Goal: Communication & Community: Answer question/provide support

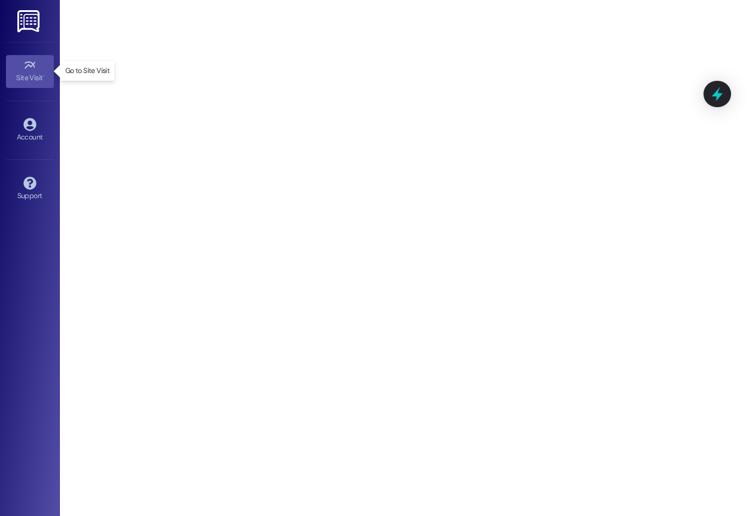
click at [25, 78] on div "Site Visit •" at bounding box center [30, 78] width 60 height 12
click at [32, 24] on img at bounding box center [29, 21] width 25 height 22
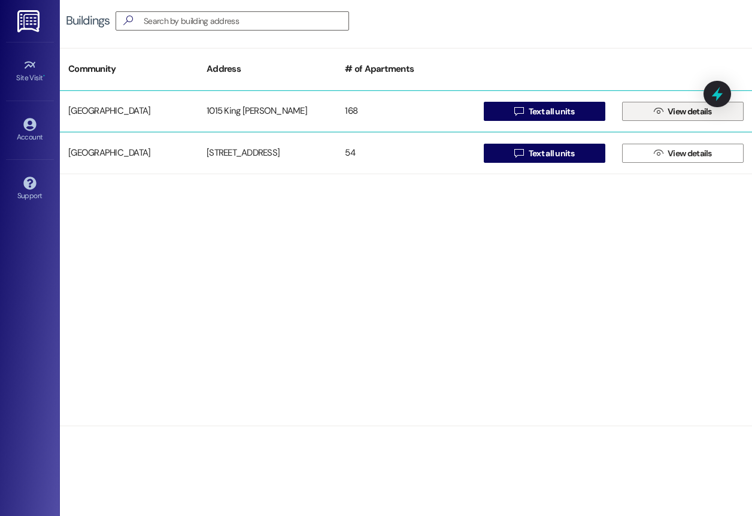
click at [686, 113] on span "View details" at bounding box center [690, 111] width 44 height 13
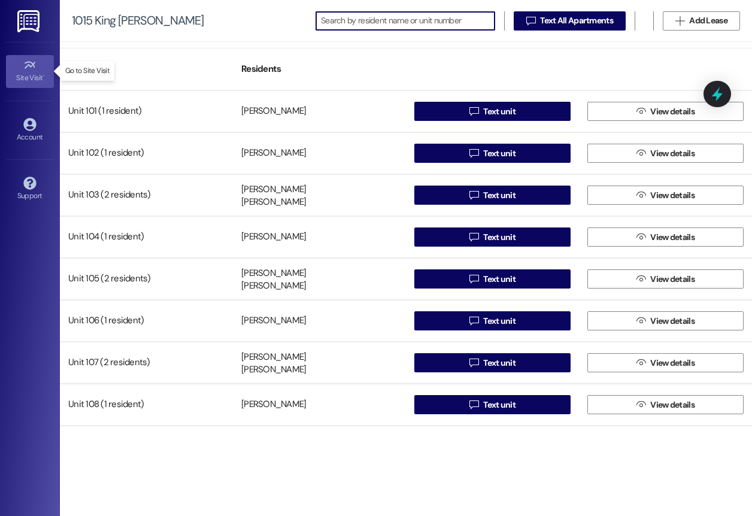
click at [20, 63] on link "Site Visit •" at bounding box center [30, 71] width 48 height 32
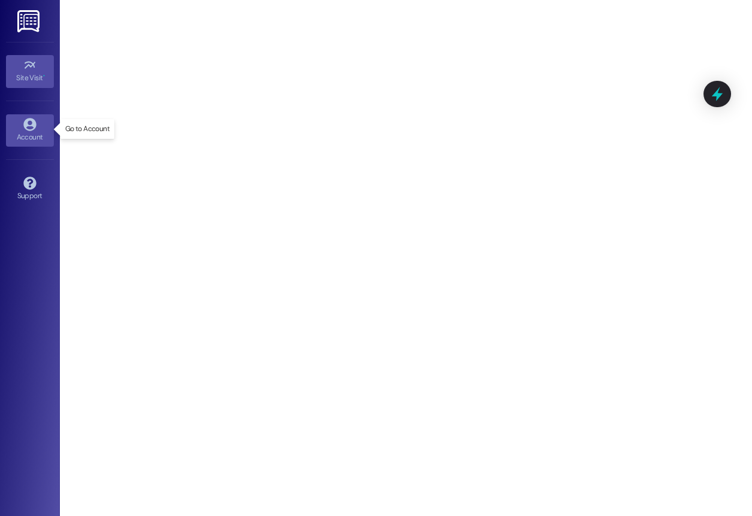
click at [35, 129] on icon at bounding box center [29, 124] width 13 height 13
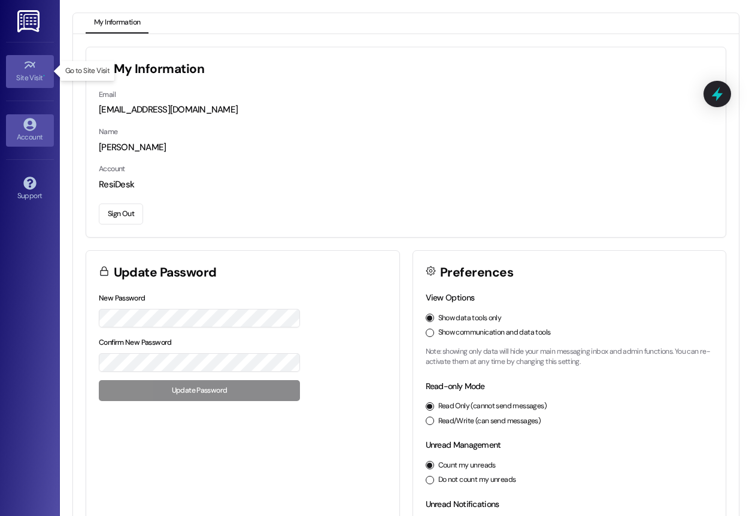
click at [34, 77] on div "Site Visit •" at bounding box center [30, 78] width 60 height 12
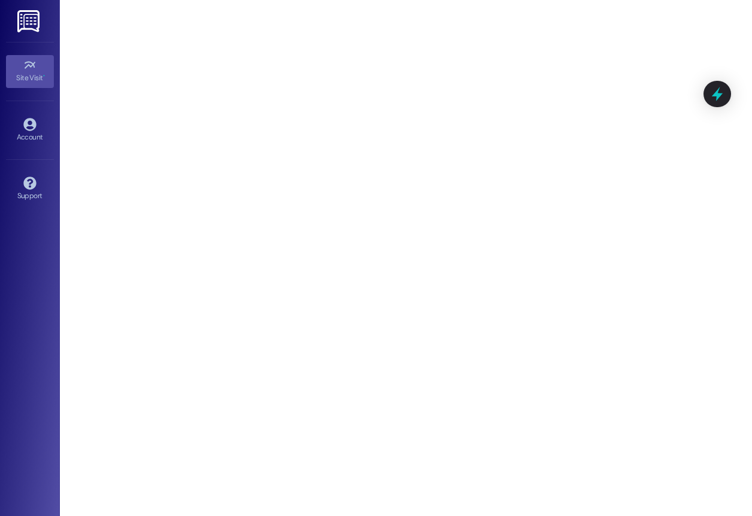
click at [34, 23] on img at bounding box center [29, 21] width 25 height 22
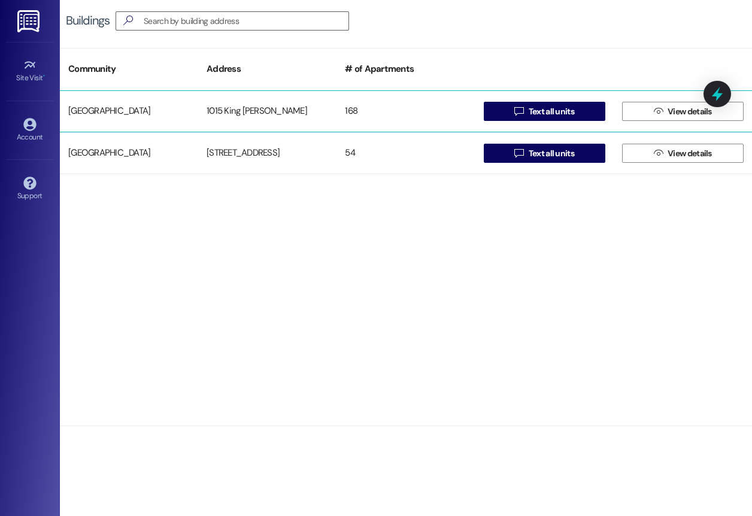
click at [113, 107] on div "[GEOGRAPHIC_DATA]" at bounding box center [129, 111] width 138 height 24
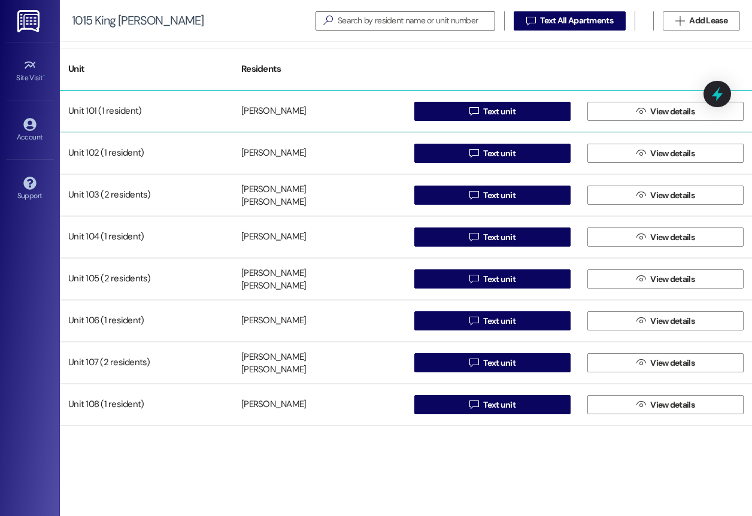
click at [104, 113] on div "Unit 101 (1 resident)" at bounding box center [146, 111] width 173 height 24
click at [637, 113] on icon "" at bounding box center [641, 112] width 9 height 10
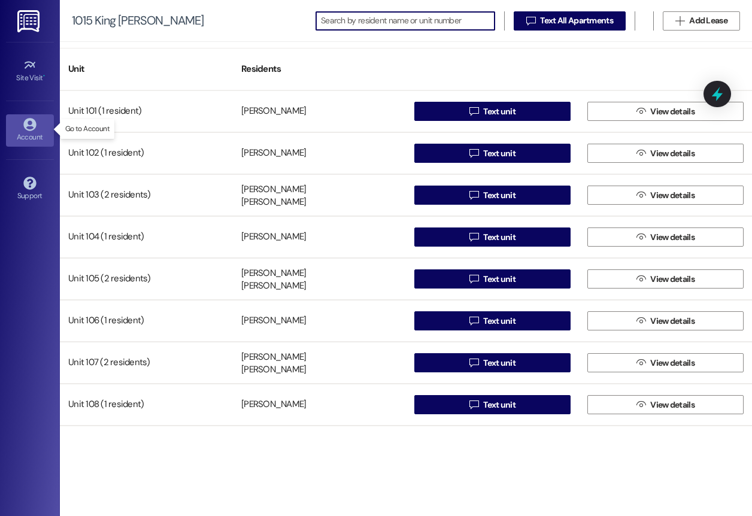
click at [32, 126] on icon at bounding box center [29, 124] width 13 height 13
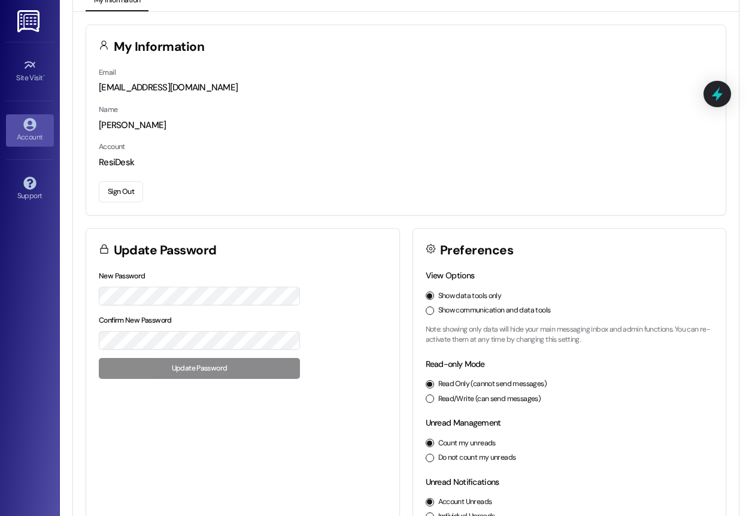
scroll to position [39, 0]
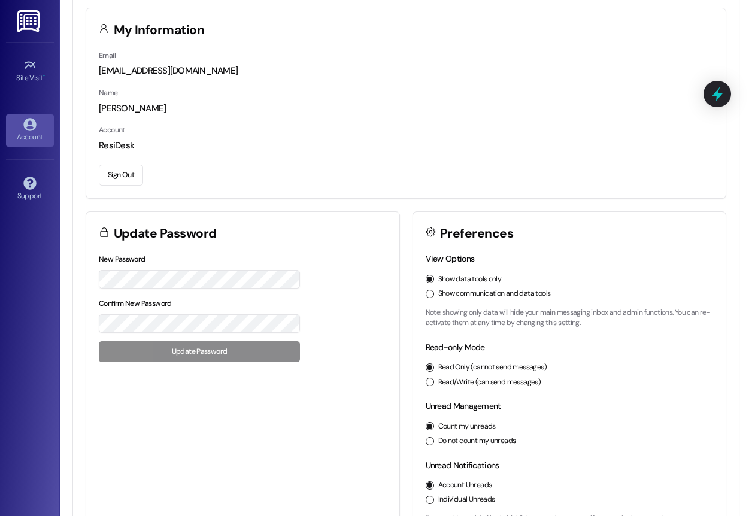
click at [428, 291] on button "Show communication and data tools" at bounding box center [430, 294] width 8 height 8
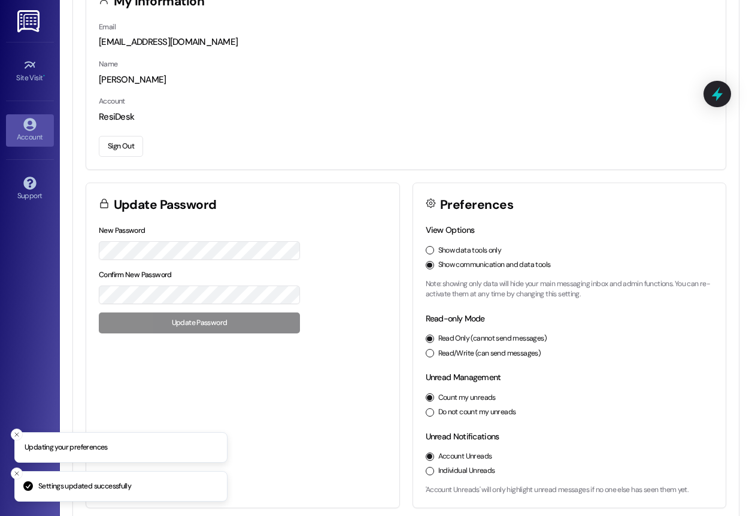
scroll to position [67, 0]
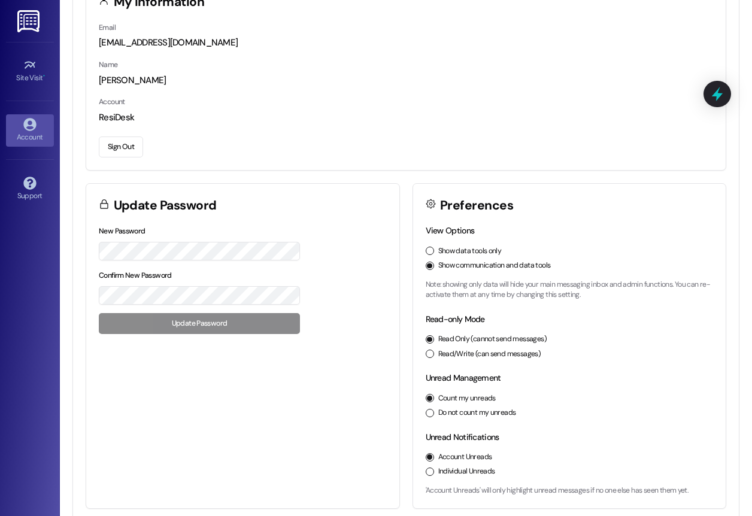
click at [426, 470] on button "Individual Unreads" at bounding box center [430, 472] width 8 height 8
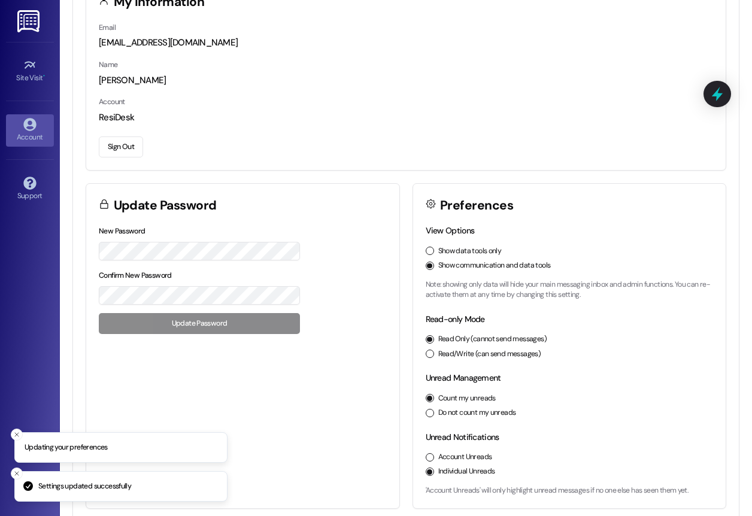
click at [427, 453] on button "Account Unreads" at bounding box center [430, 457] width 8 height 8
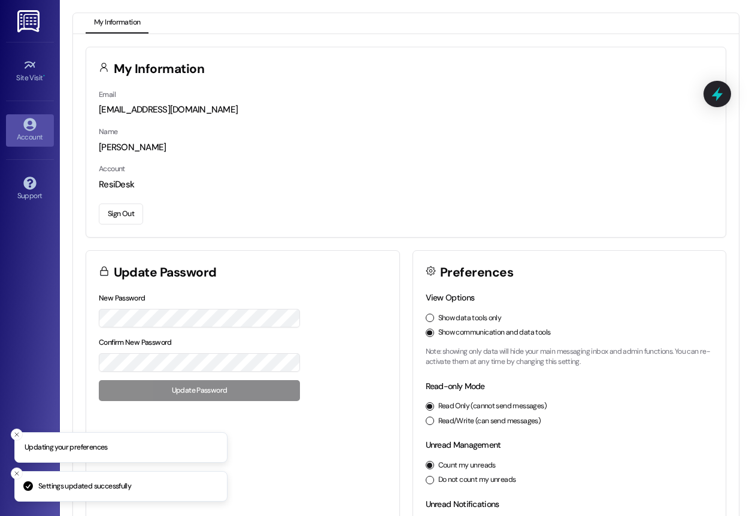
scroll to position [0, 0]
click at [31, 67] on icon at bounding box center [29, 65] width 11 height 7
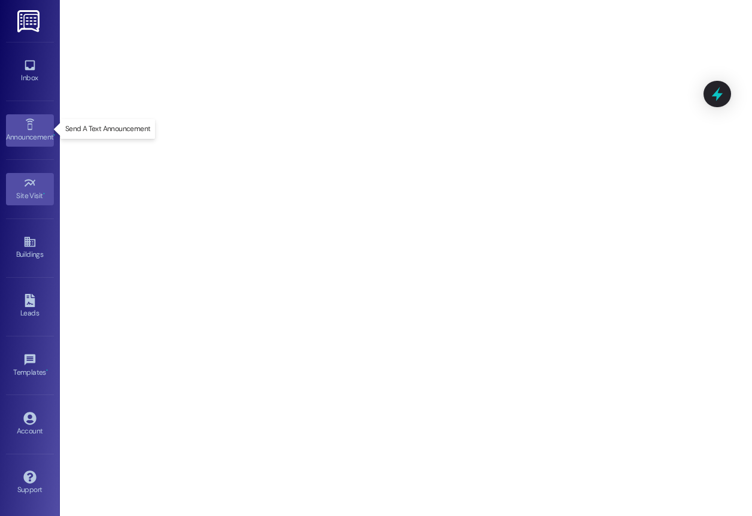
click at [26, 134] on div "Announcement •" at bounding box center [30, 137] width 60 height 12
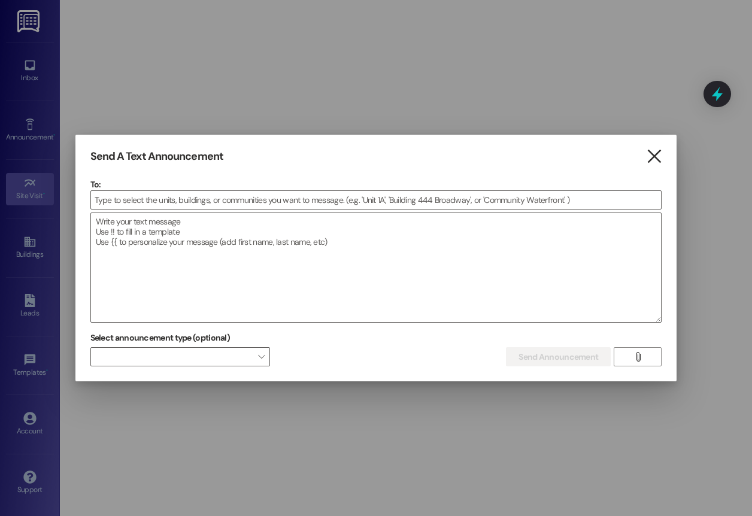
click at [659, 157] on icon "" at bounding box center [654, 156] width 16 height 13
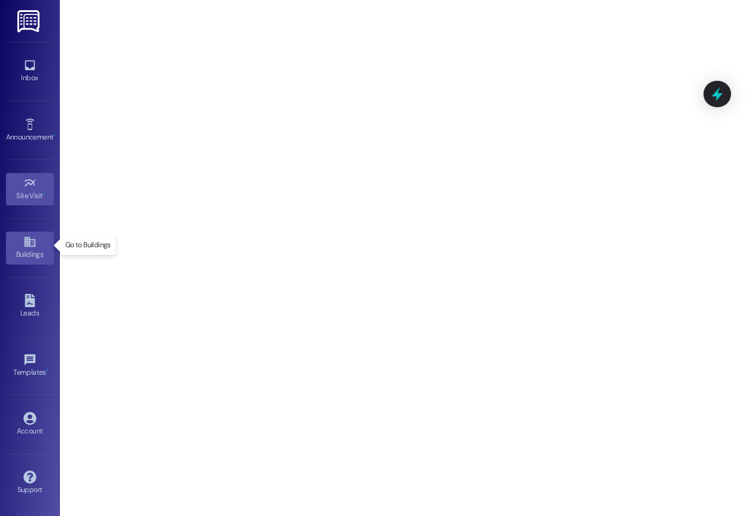
click at [26, 249] on div "Buildings" at bounding box center [30, 255] width 60 height 12
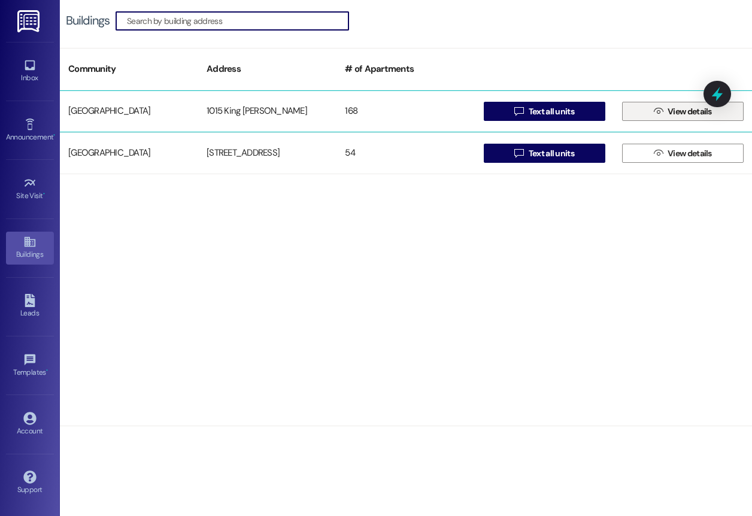
click at [656, 106] on span " View details" at bounding box center [683, 111] width 63 height 18
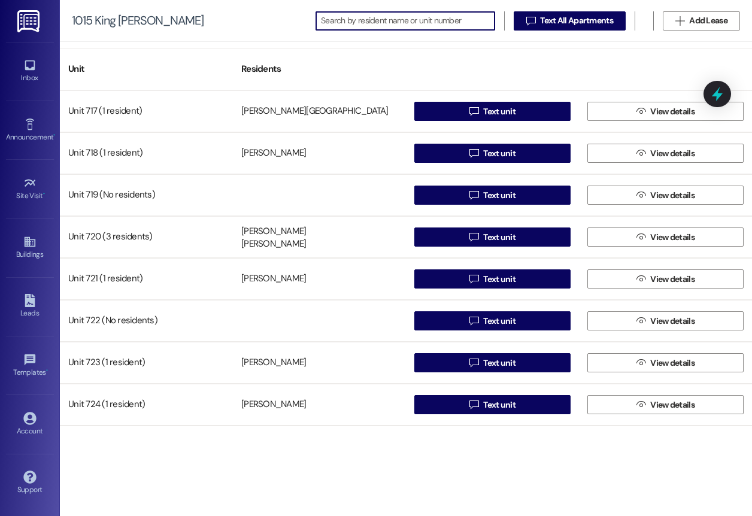
scroll to position [6707, 0]
click at [29, 68] on icon at bounding box center [29, 65] width 13 height 13
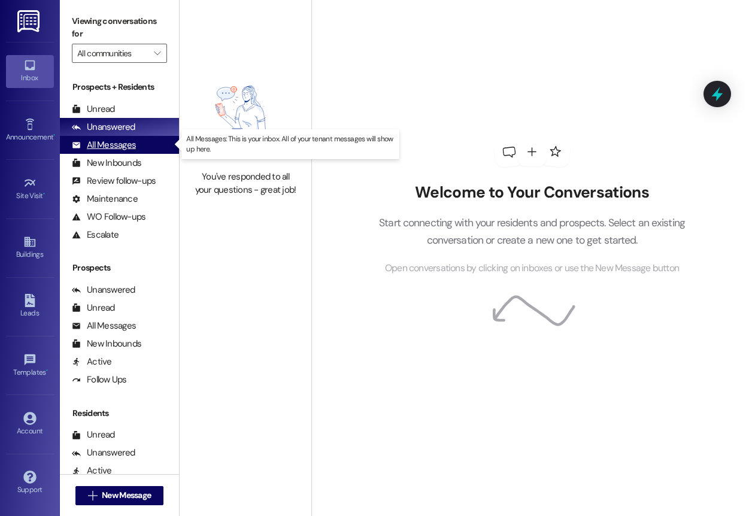
click at [122, 149] on div "All Messages" at bounding box center [104, 145] width 64 height 13
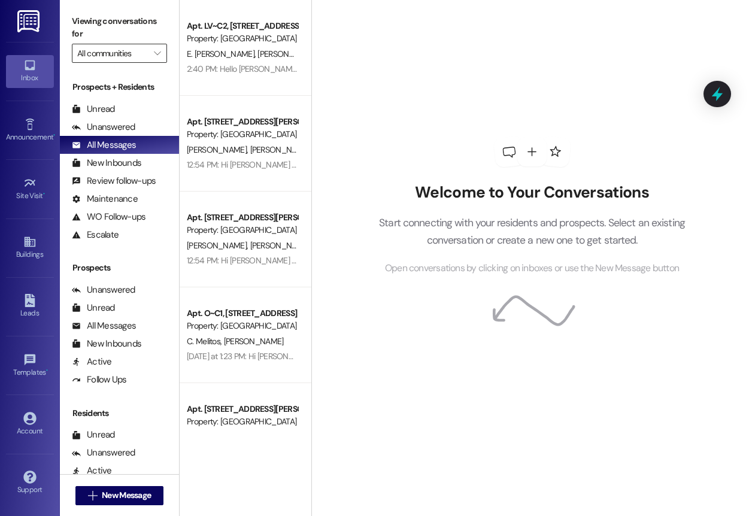
click at [146, 48] on input "All communities" at bounding box center [112, 53] width 71 height 19
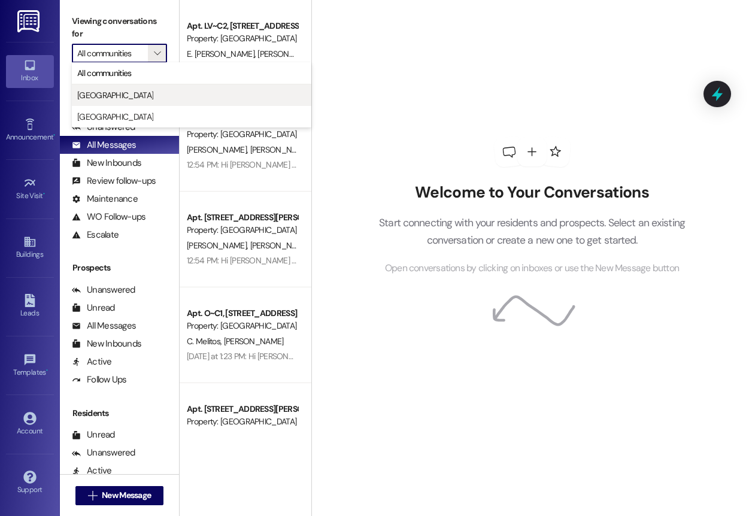
click at [132, 95] on span "[GEOGRAPHIC_DATA]" at bounding box center [115, 95] width 76 height 12
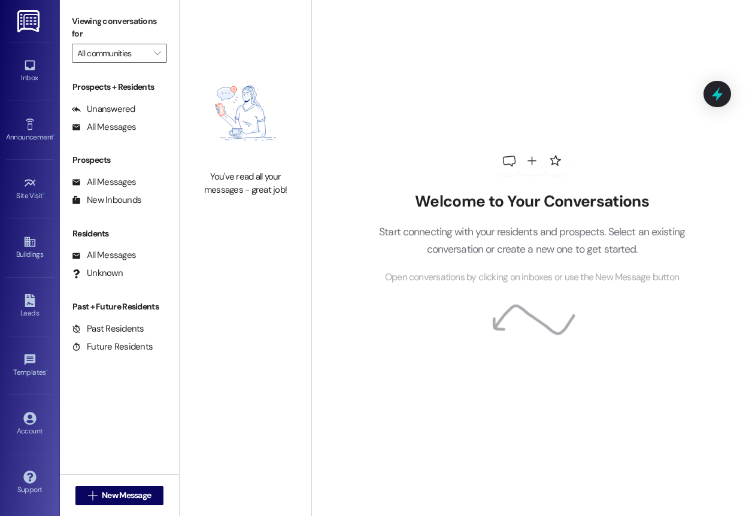
type input "[GEOGRAPHIC_DATA]"
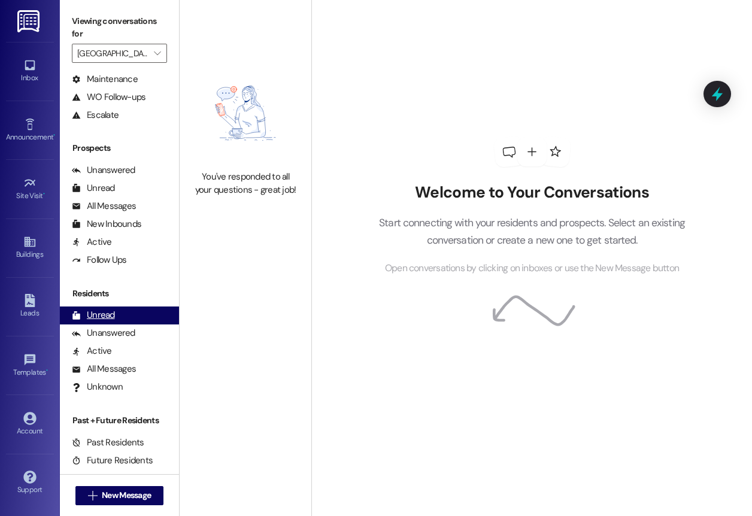
scroll to position [119, 0]
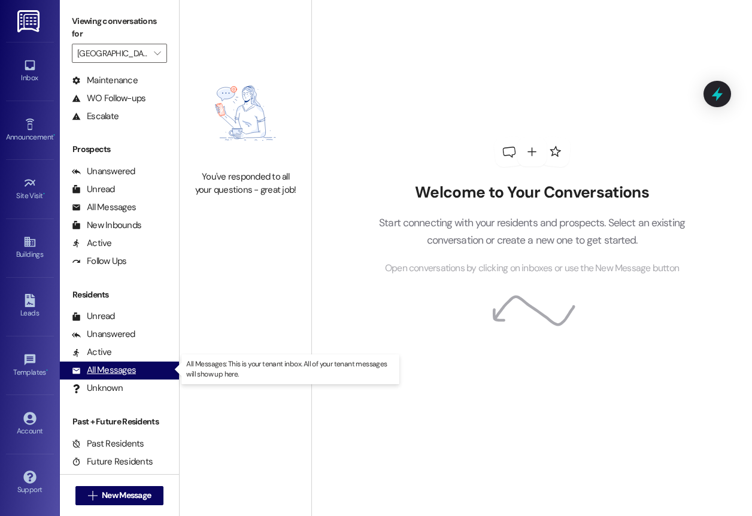
click at [107, 365] on div "All Messages" at bounding box center [104, 370] width 64 height 13
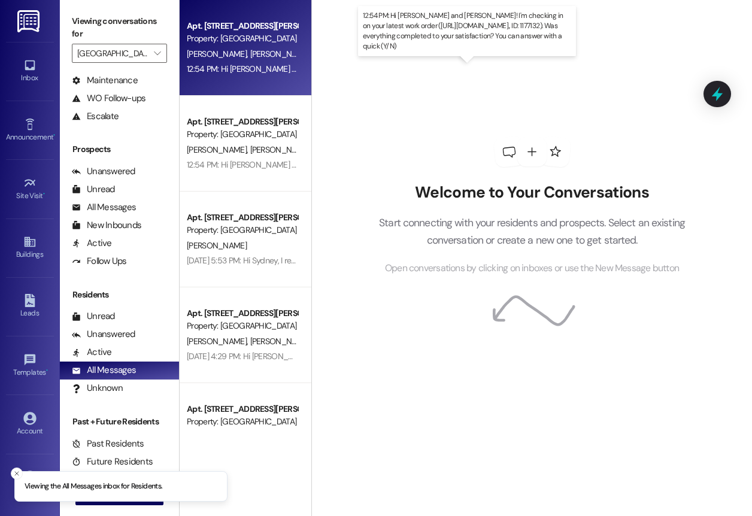
click at [226, 63] on div "12:54 PM: Hi [PERSON_NAME] and [PERSON_NAME]! I'm checking in on your latest wo…" at bounding box center [554, 68] width 735 height 11
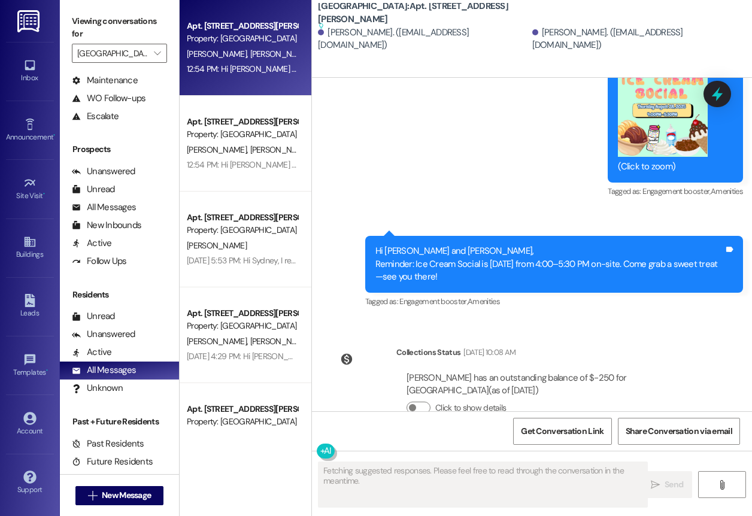
scroll to position [4213, 0]
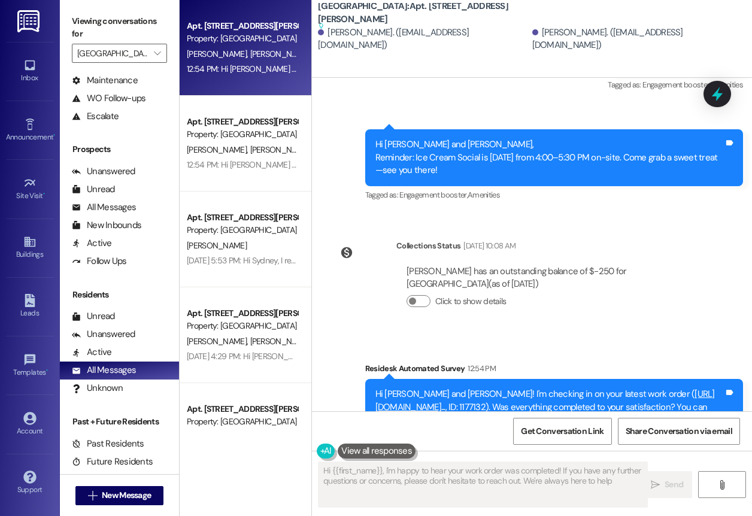
type textarea "Hi {{first_name}}, I'm happy to hear your work order was completed! If you have…"
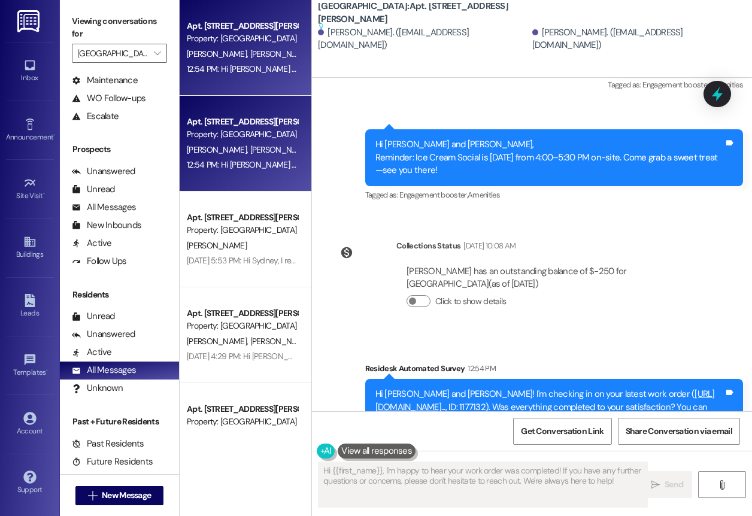
click at [220, 143] on div "M. [PERSON_NAME]" at bounding box center [242, 150] width 113 height 15
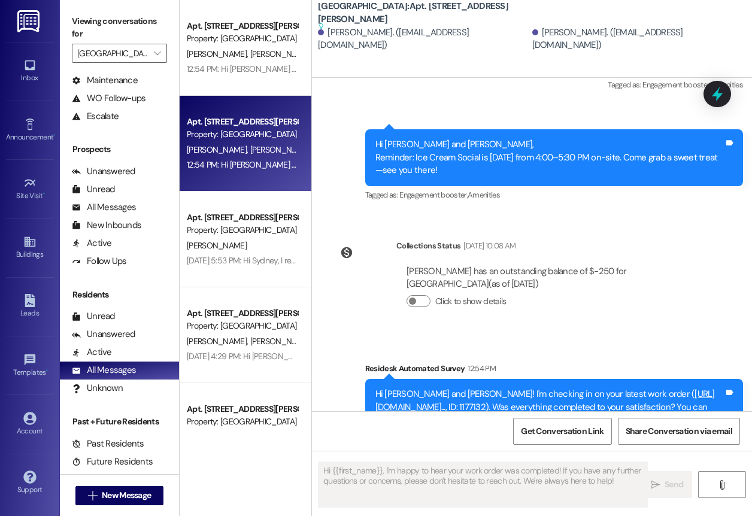
type textarea "Fetching suggested responses. Please feel free to read through the conversation…"
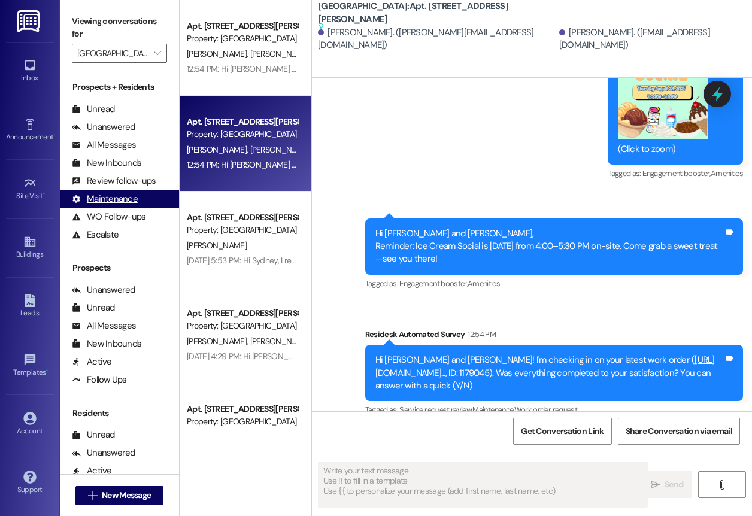
scroll to position [0, 0]
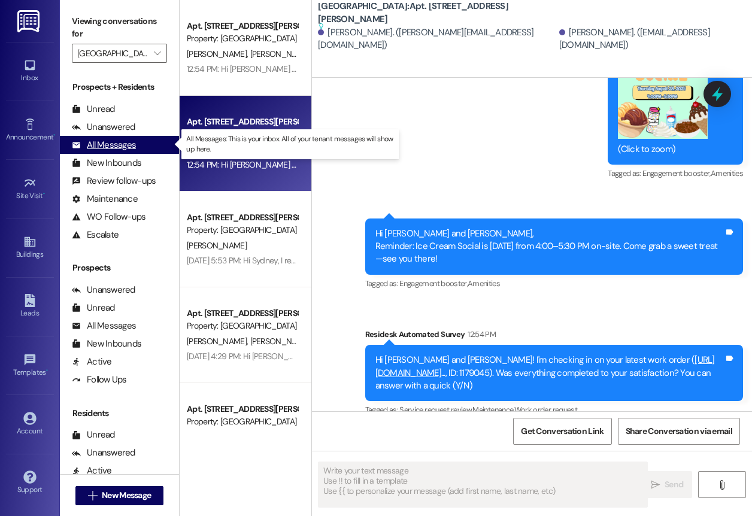
click at [111, 147] on div "All Messages" at bounding box center [104, 145] width 64 height 13
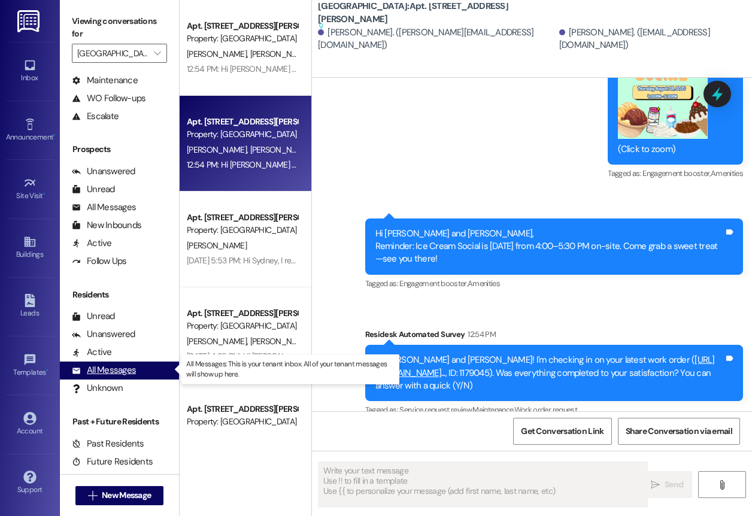
click at [106, 371] on div "All Messages" at bounding box center [104, 370] width 64 height 13
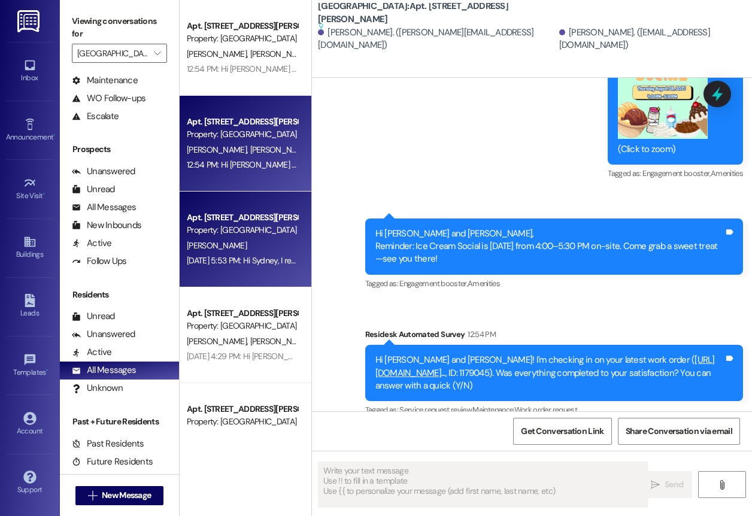
click at [252, 229] on div "Property: [GEOGRAPHIC_DATA]" at bounding box center [242, 230] width 111 height 13
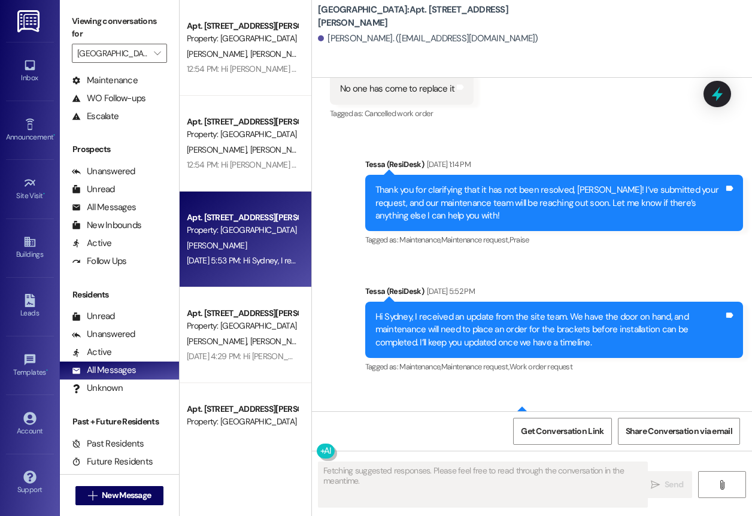
scroll to position [6184, 0]
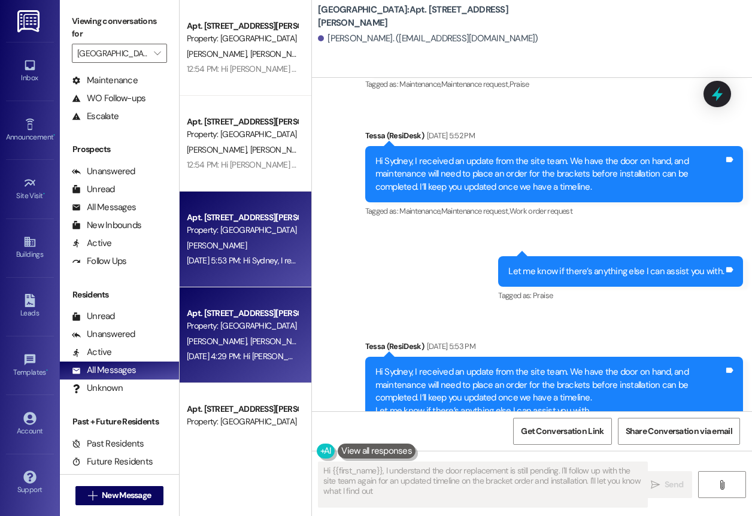
type textarea "Hi {{first_name}}, I understand the door replacement is still pending. I'll fol…"
click at [250, 298] on div "Apt. [STREET_ADDRESS][PERSON_NAME] Property: [GEOGRAPHIC_DATA] [PERSON_NAME] [P…" at bounding box center [246, 335] width 132 height 96
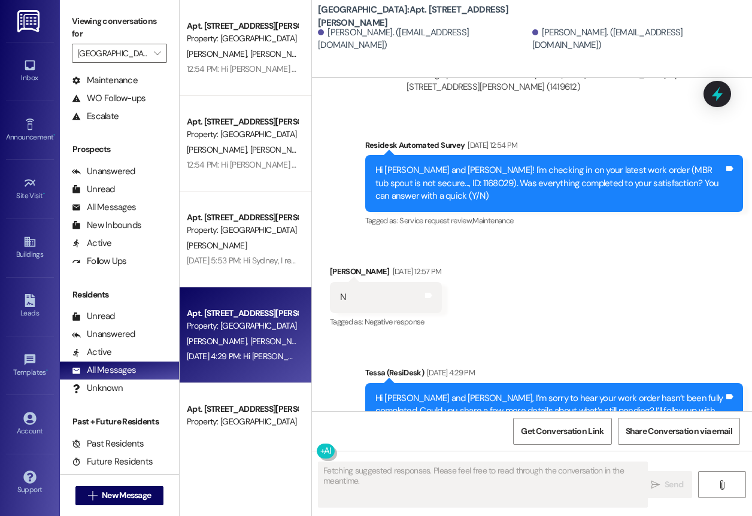
scroll to position [0, 0]
type textarea "Hi {{first_name}}, I understand your frustration. I'll follow up on the part st…"
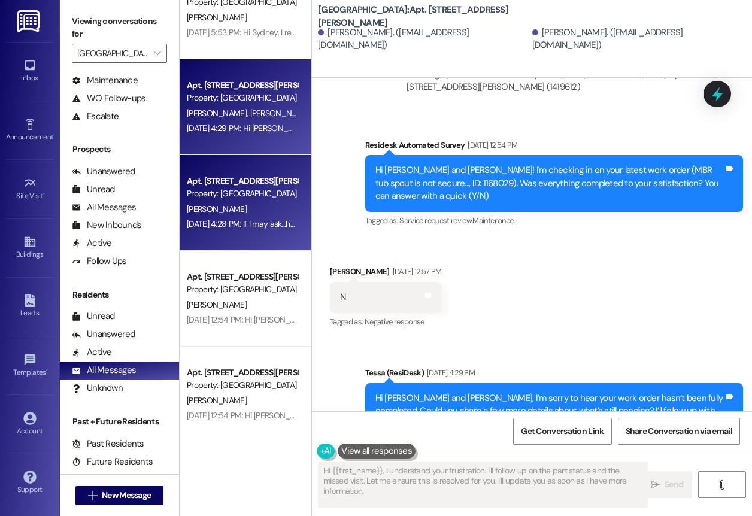
scroll to position [236, 0]
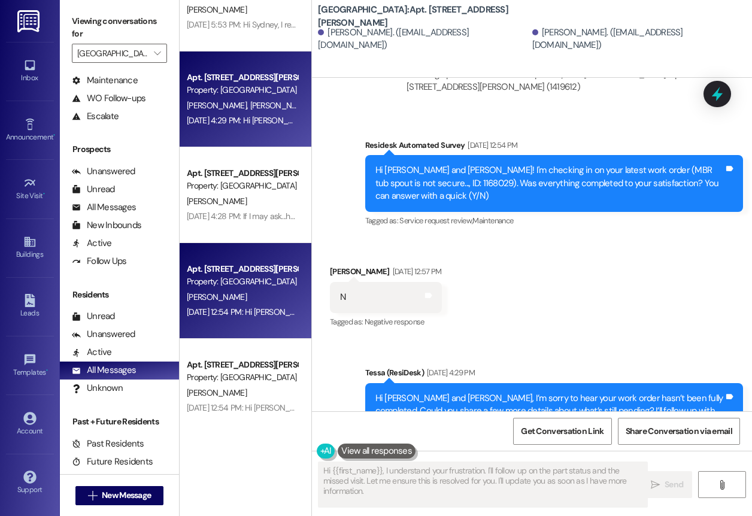
click at [247, 305] on div "[DATE] 12:54 PM: Hi [PERSON_NAME]! I'm checking in on your latest work order ([…" at bounding box center [242, 312] width 113 height 15
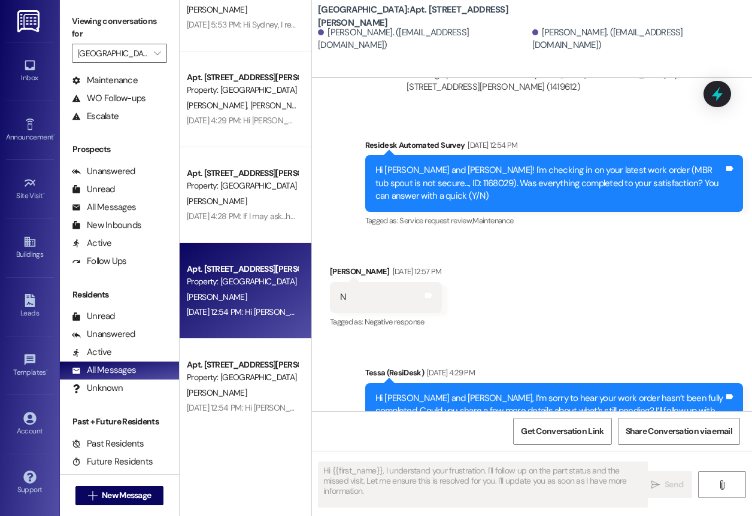
type textarea "Fetching suggested responses. Please feel free to read through the conversation…"
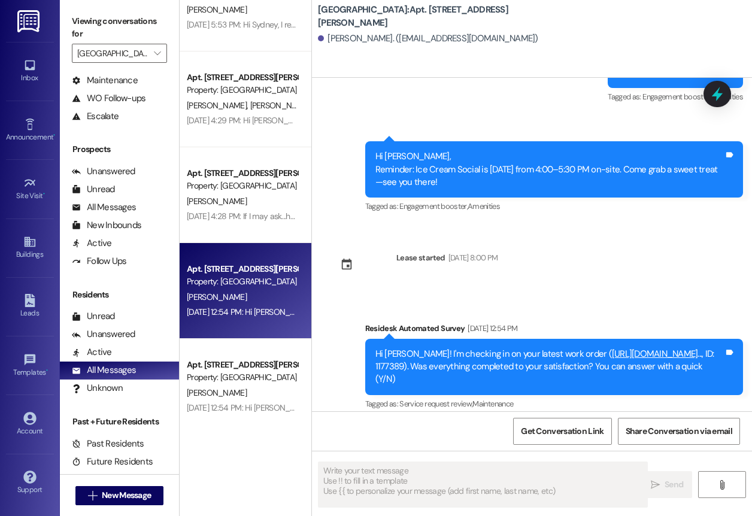
scroll to position [0, 0]
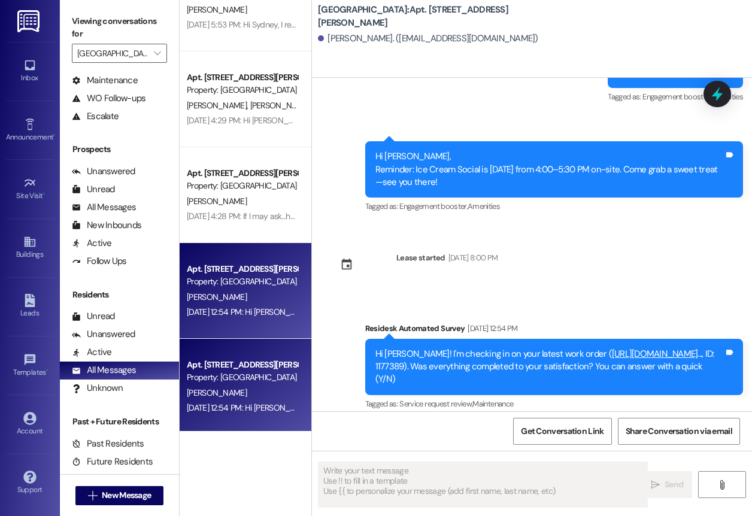
click at [224, 397] on span "[PERSON_NAME]" at bounding box center [217, 392] width 60 height 11
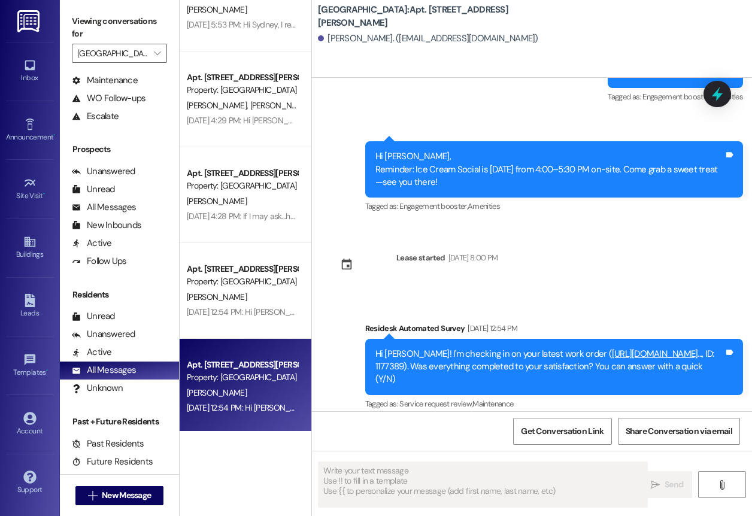
type textarea "Fetching suggested responses. Please feel free to read through the conversation…"
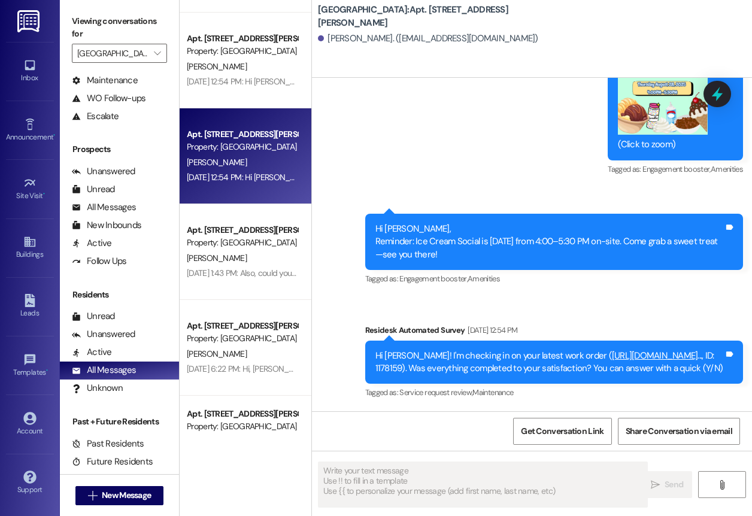
scroll to position [470, 0]
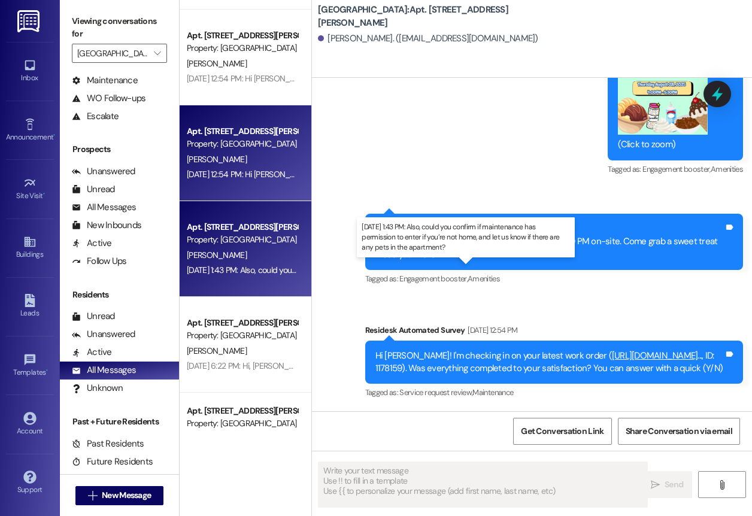
click at [237, 270] on div "[DATE] 1:43 PM: Also, could you confirm if maintenance has permission to enter …" at bounding box center [451, 270] width 528 height 11
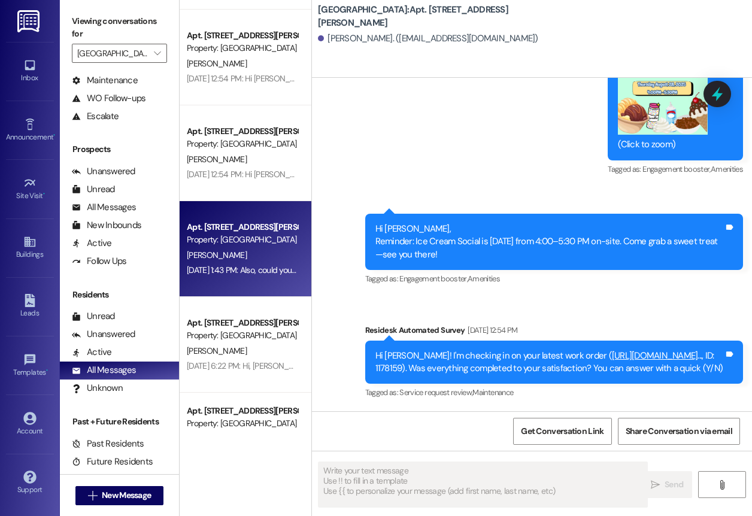
type textarea "Fetching suggested responses. Please feel free to read through the conversation…"
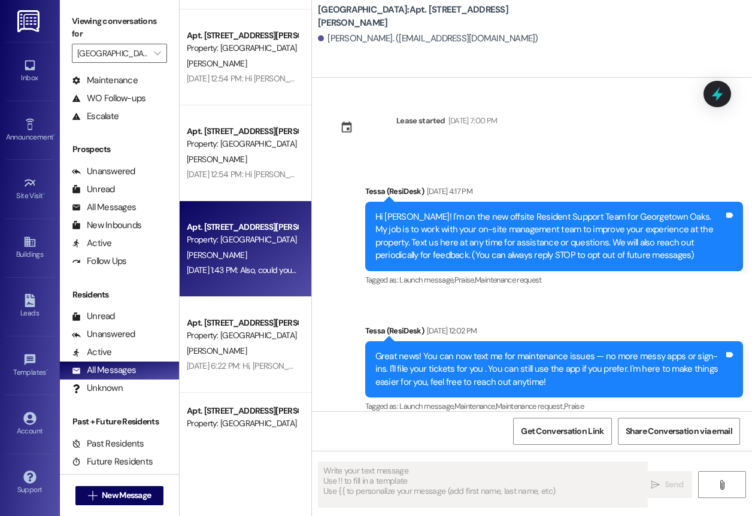
scroll to position [1319, 0]
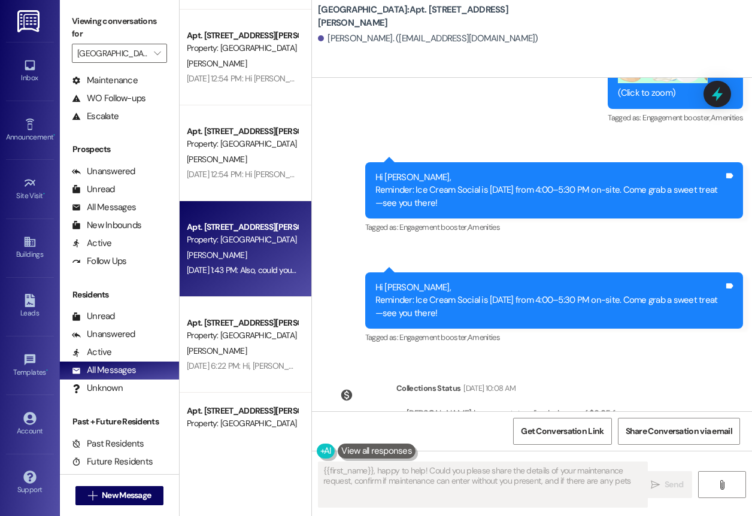
type textarea "{{first_name}}, happy to help! Could you please share the details of your maint…"
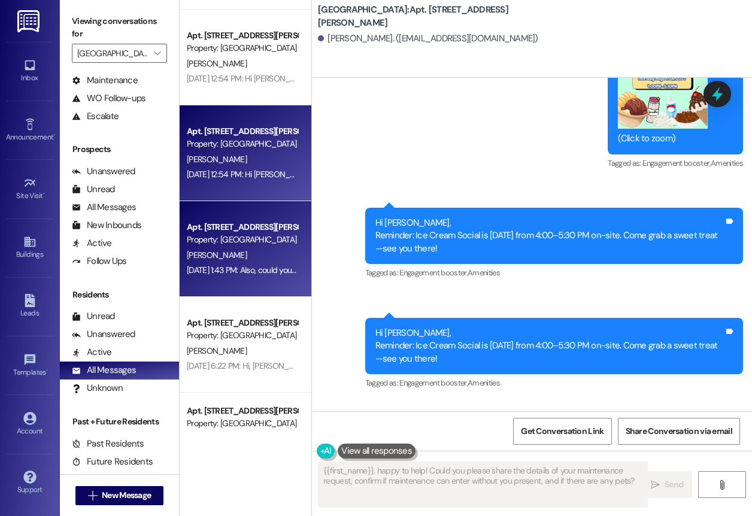
click at [263, 175] on div "[DATE] 12:54 PM: Hi [PERSON_NAME]! I'm checking in on your latest work order ([…" at bounding box center [529, 174] width 684 height 11
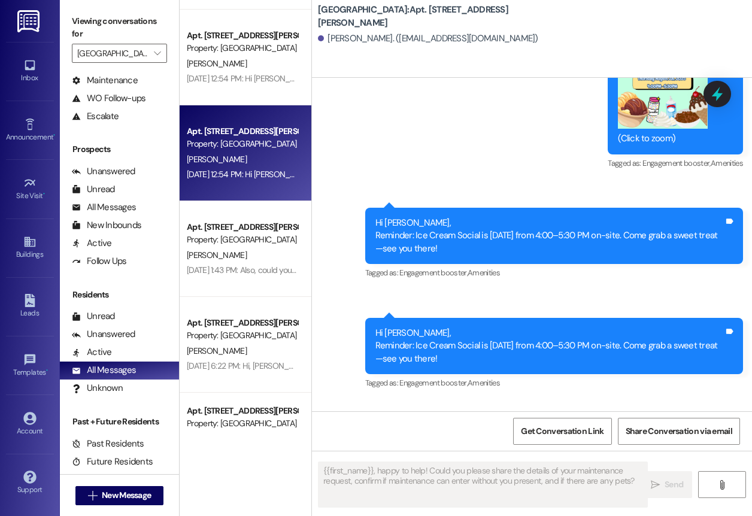
type textarea "Fetching suggested responses. Please feel free to read through the conversation…"
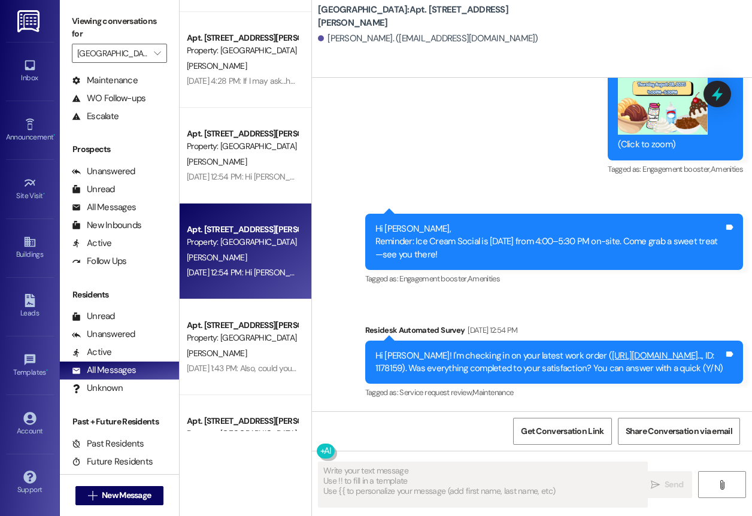
scroll to position [341, 0]
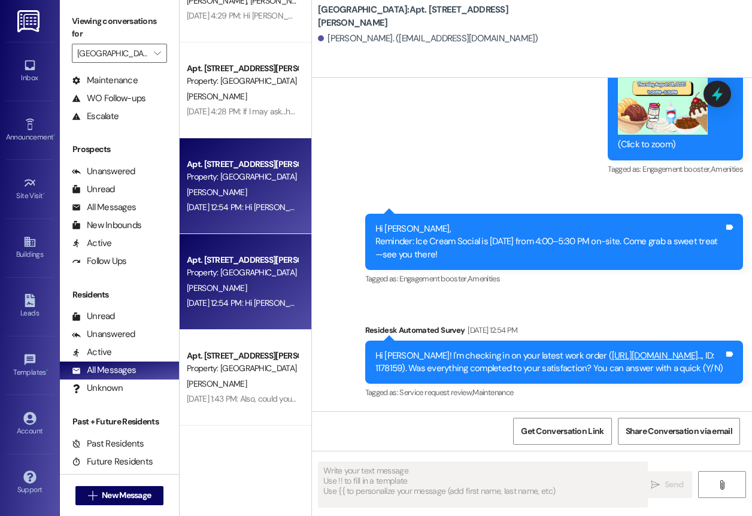
click at [263, 175] on div "Property: [GEOGRAPHIC_DATA]" at bounding box center [242, 177] width 111 height 13
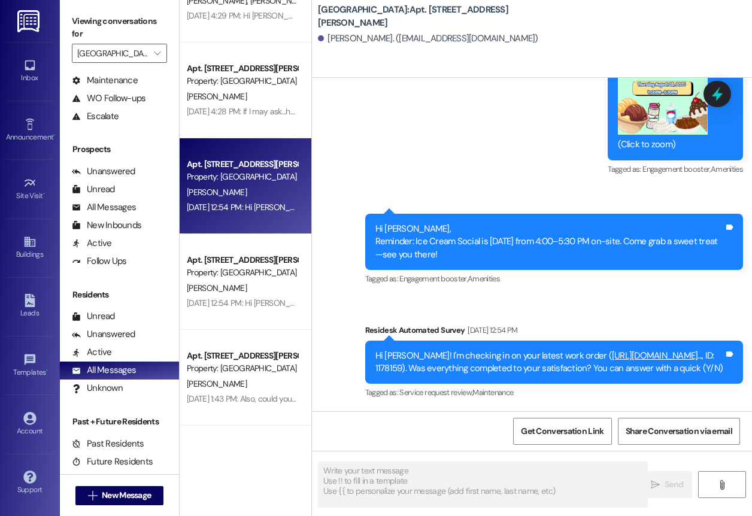
type textarea "Fetching suggested responses. Please feel free to read through the conversation…"
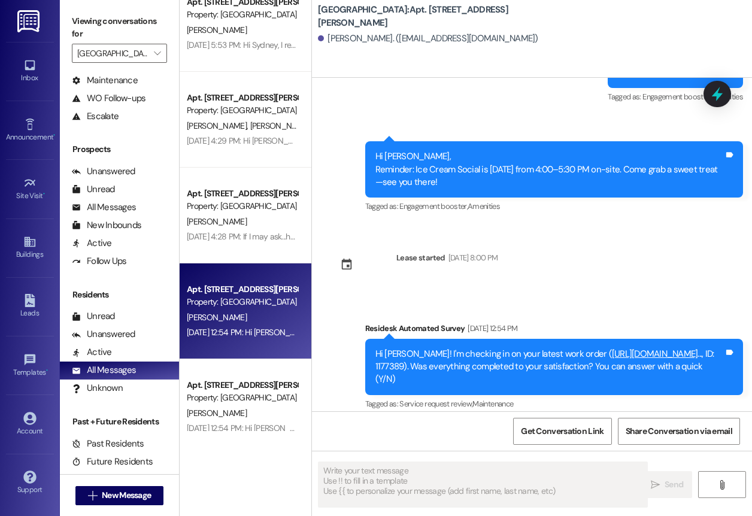
scroll to position [211, 0]
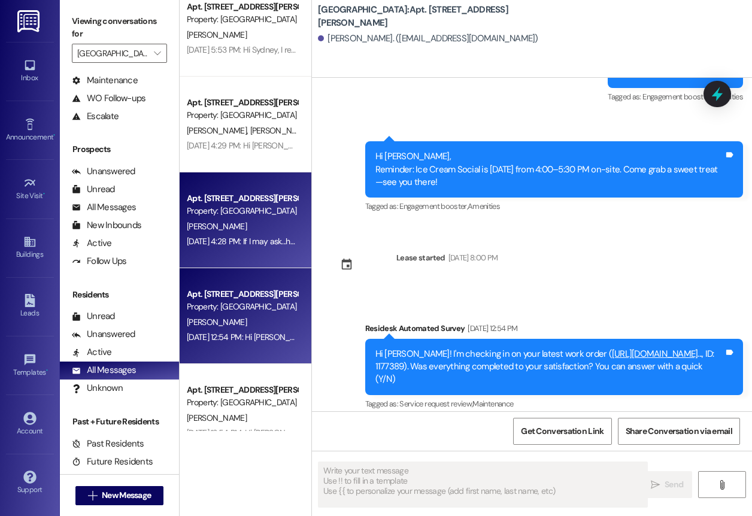
click at [256, 208] on div "Property: [GEOGRAPHIC_DATA]" at bounding box center [242, 211] width 111 height 13
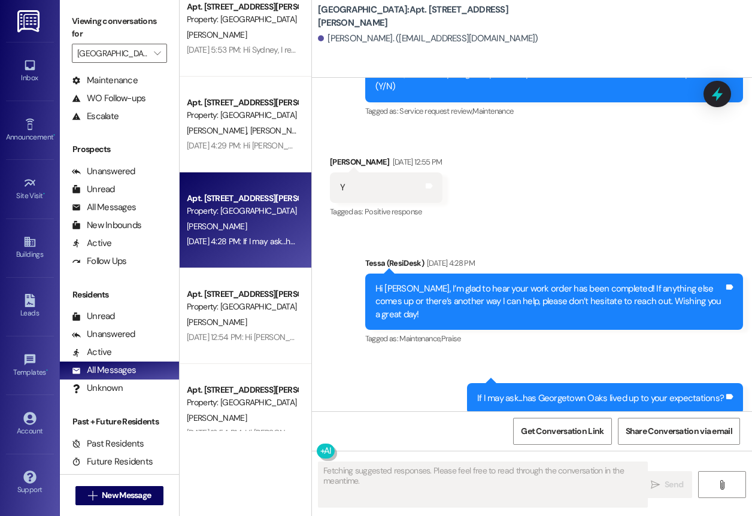
scroll to position [1737, 0]
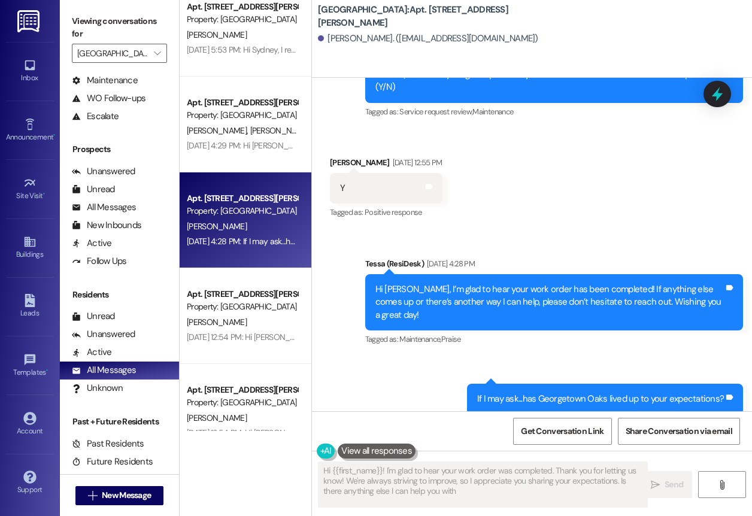
type textarea "Hi {{first_name}}! I'm glad to hear your work order was completed. Thank you fo…"
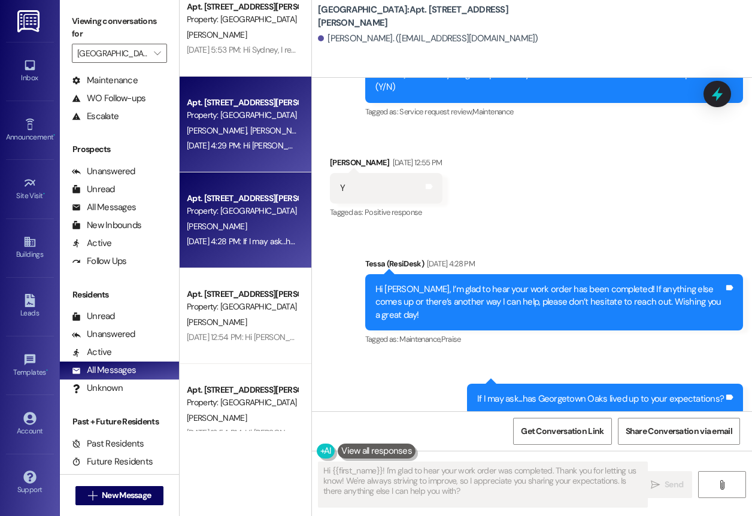
click at [250, 134] on span "[PERSON_NAME]" at bounding box center [280, 130] width 60 height 11
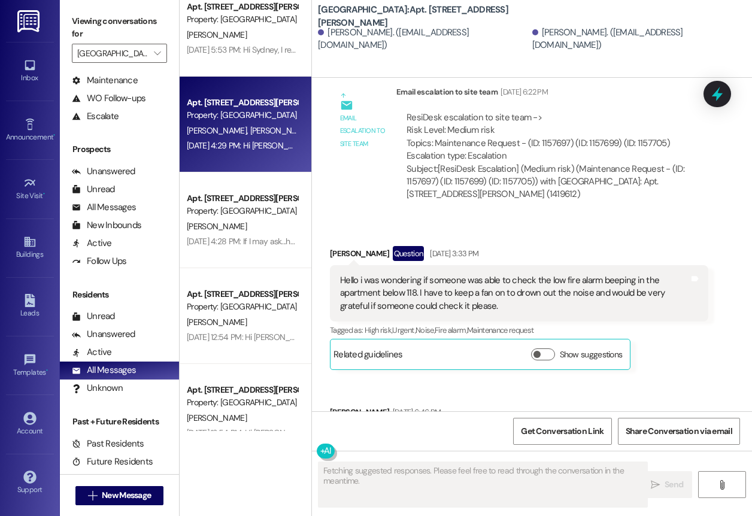
scroll to position [8266, 0]
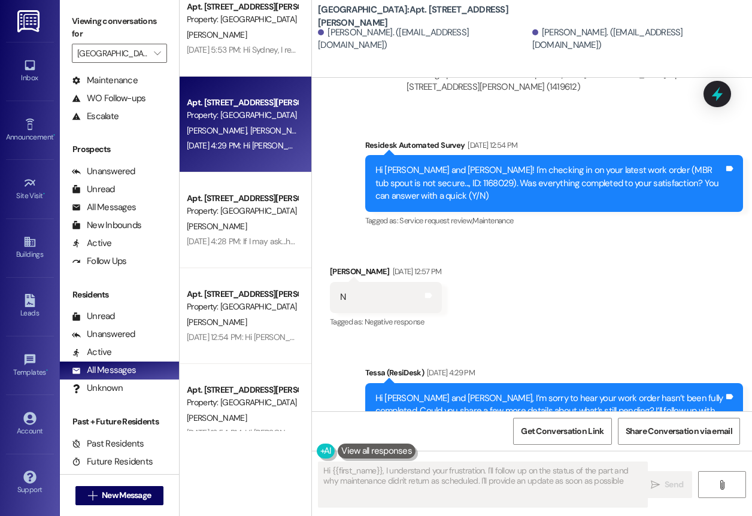
type textarea "Hi {{first_name}}, I understand your frustration. I'll follow up on the status …"
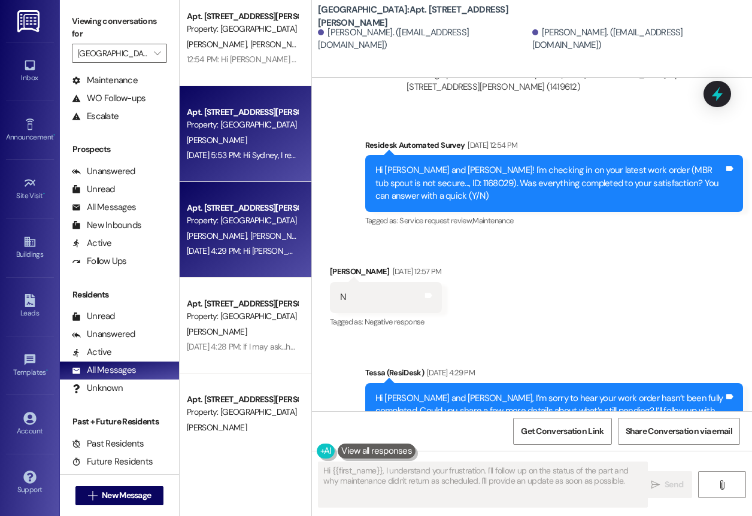
click at [265, 104] on div "Apt. [STREET_ADDRESS][PERSON_NAME] Property: [GEOGRAPHIC_DATA] [PERSON_NAME] [D…" at bounding box center [246, 134] width 132 height 96
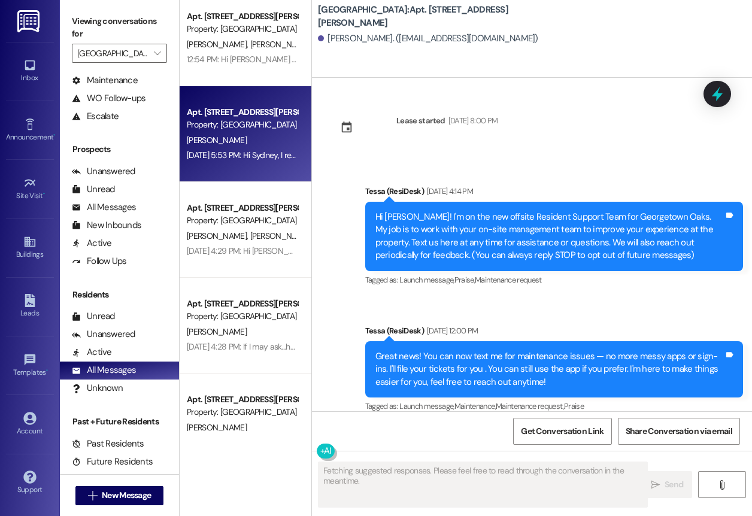
scroll to position [5711, 0]
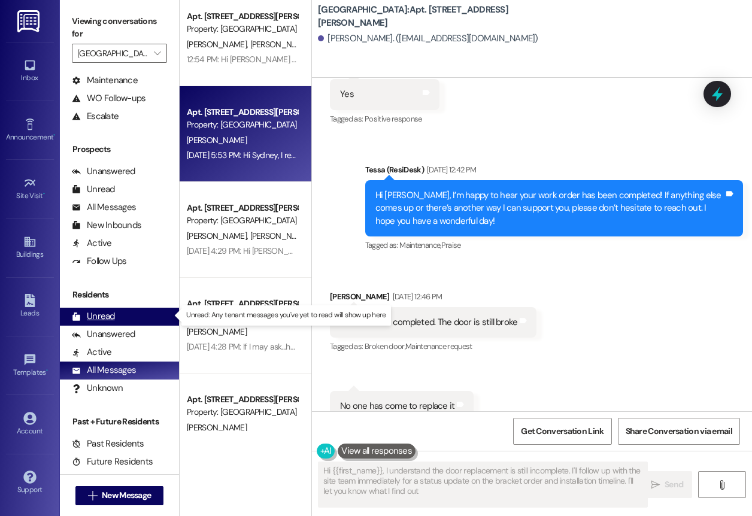
type textarea "Hi {{first_name}}, I understand the door replacement is still incomplete. I'll …"
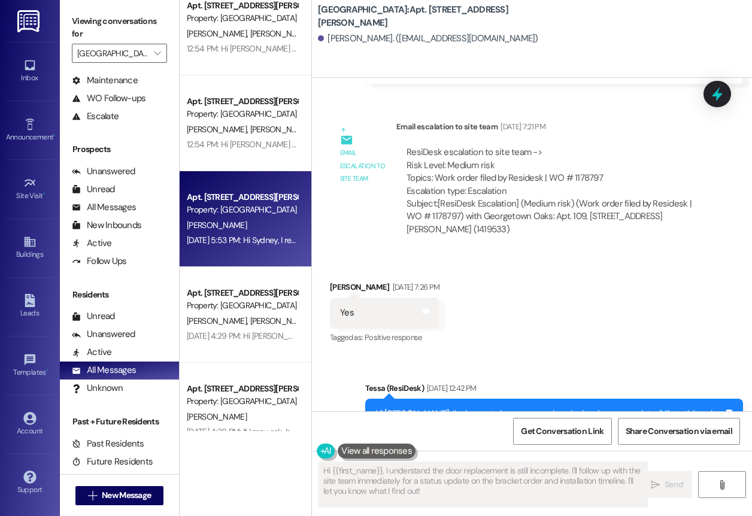
scroll to position [11, 0]
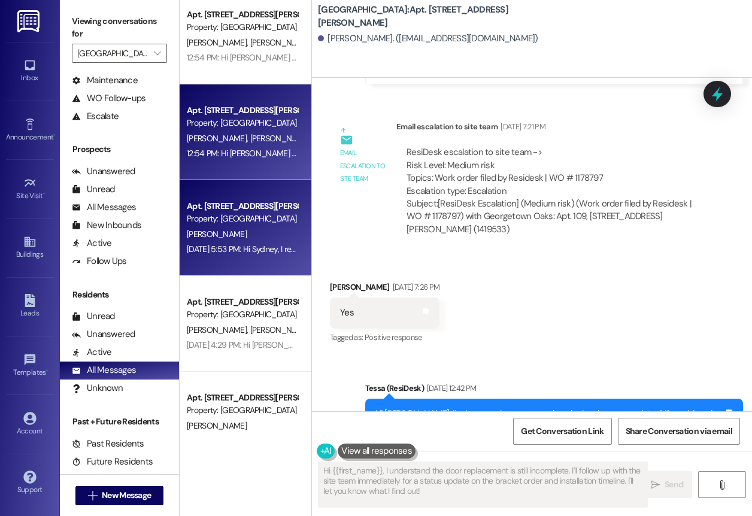
click at [250, 137] on span "[PERSON_NAME]" at bounding box center [280, 138] width 60 height 11
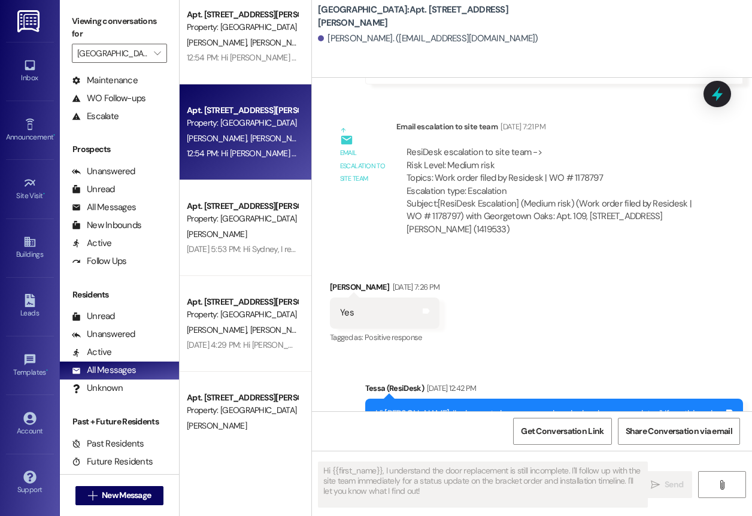
type textarea "Fetching suggested responses. Please feel free to read through the conversation…"
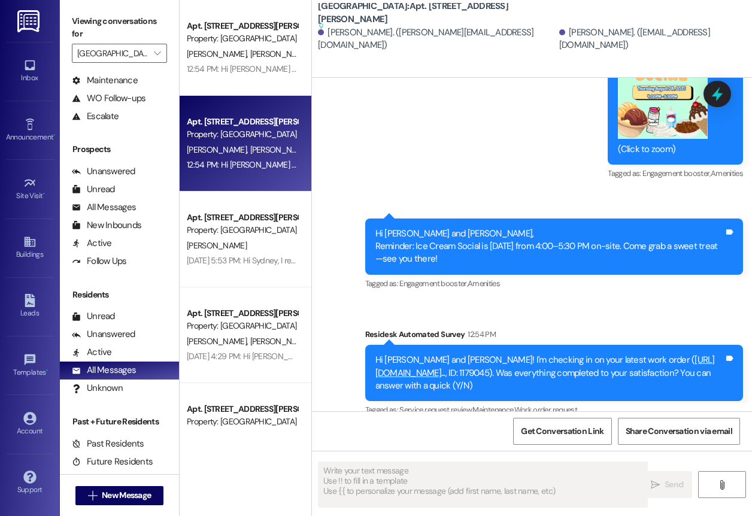
scroll to position [0, 0]
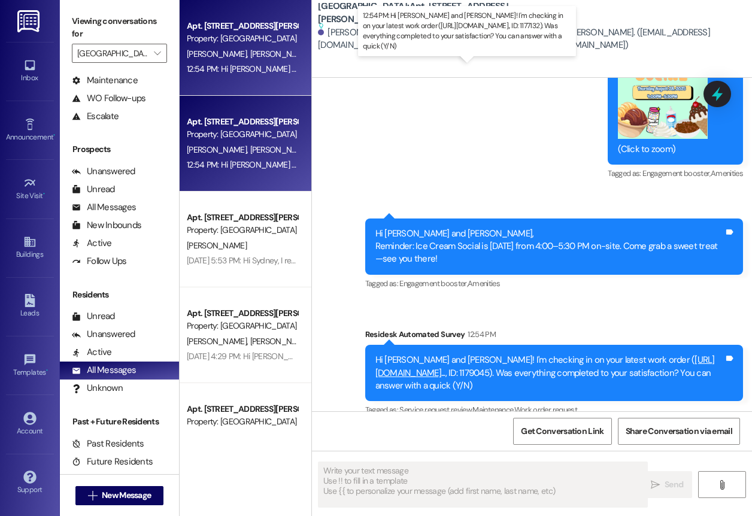
click at [220, 66] on div "12:54 PM: Hi [PERSON_NAME] and [PERSON_NAME]! I'm checking in on your latest wo…" at bounding box center [554, 68] width 735 height 11
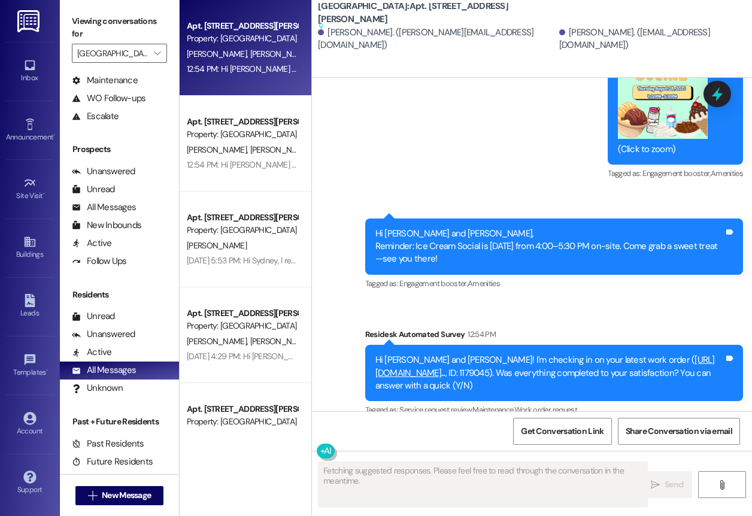
scroll to position [1703, 0]
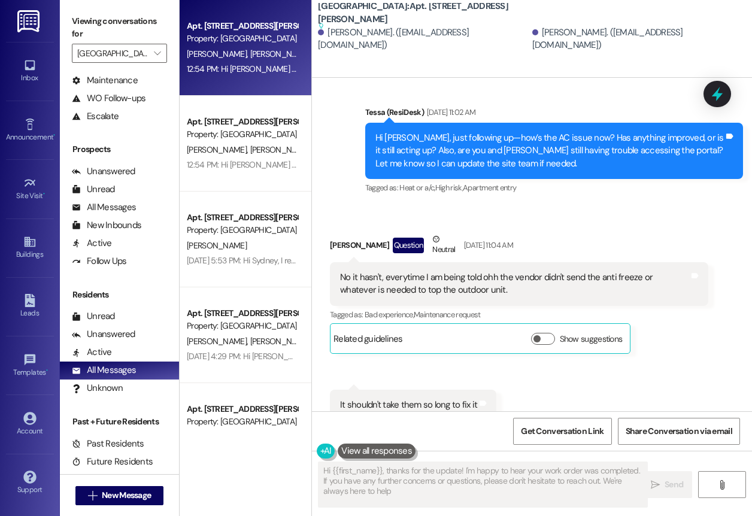
type textarea "Hi {{first_name}}, thanks for the update! I'm happy to hear your work order was…"
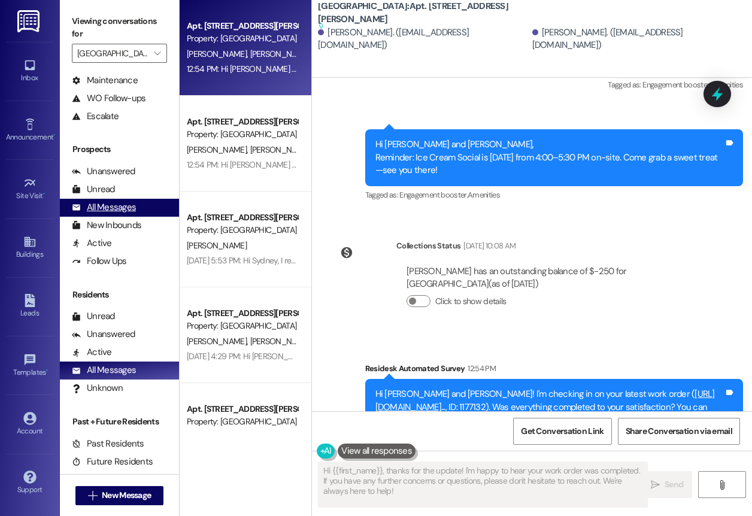
scroll to position [0, 0]
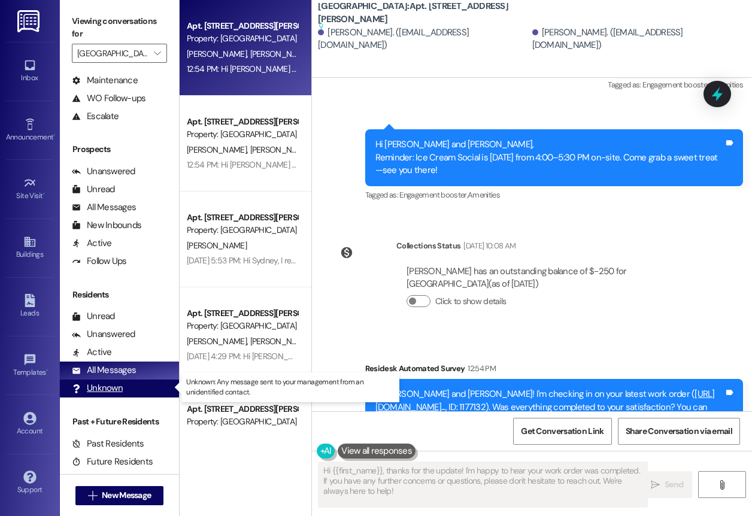
click at [118, 389] on div "Unknown" at bounding box center [97, 388] width 51 height 13
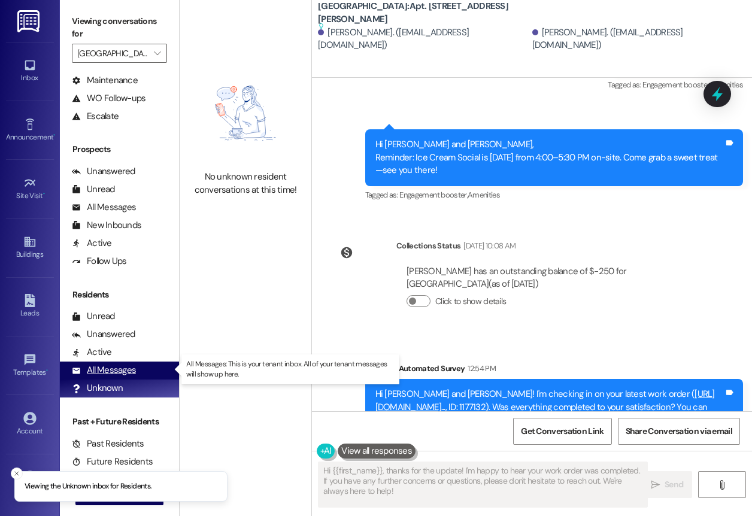
click at [116, 372] on div "All Messages" at bounding box center [104, 370] width 64 height 13
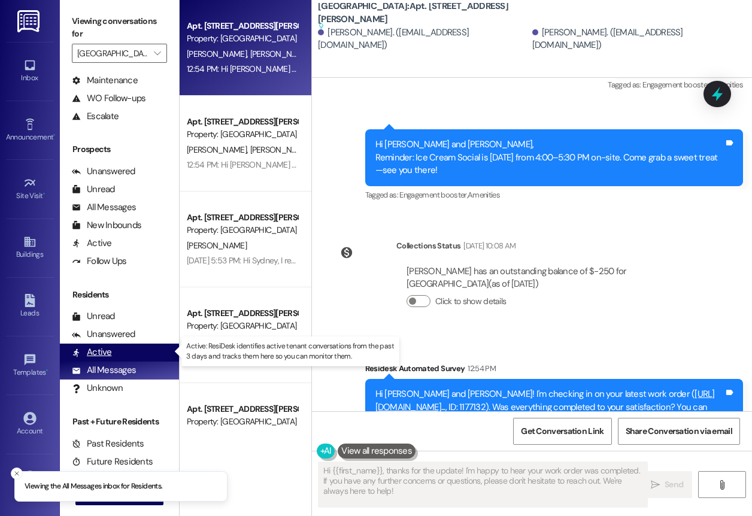
click at [110, 358] on div "Active (undefined)" at bounding box center [119, 353] width 119 height 18
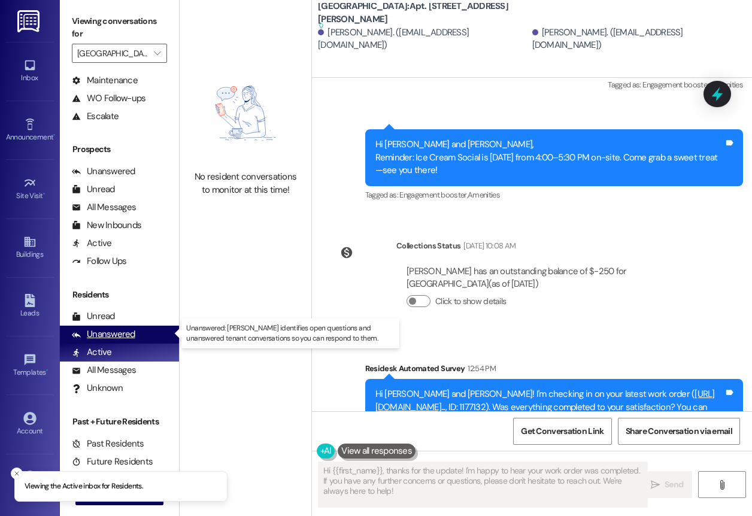
click at [110, 331] on div "Unanswered" at bounding box center [103, 334] width 63 height 13
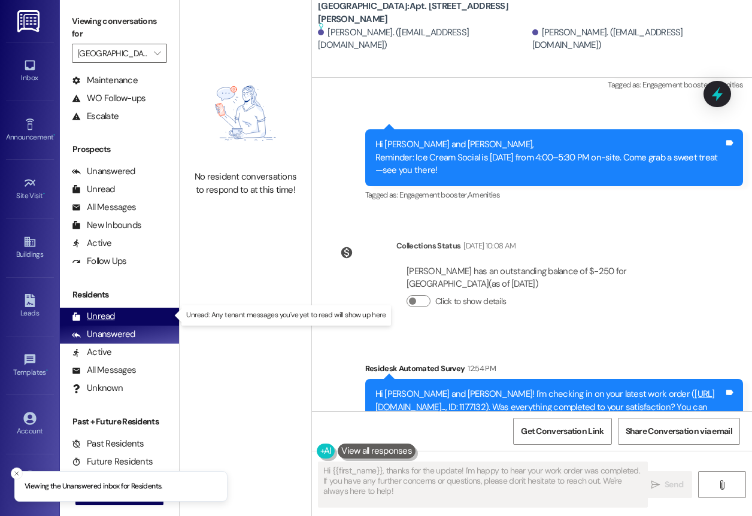
click at [103, 316] on div "Unread" at bounding box center [93, 316] width 43 height 13
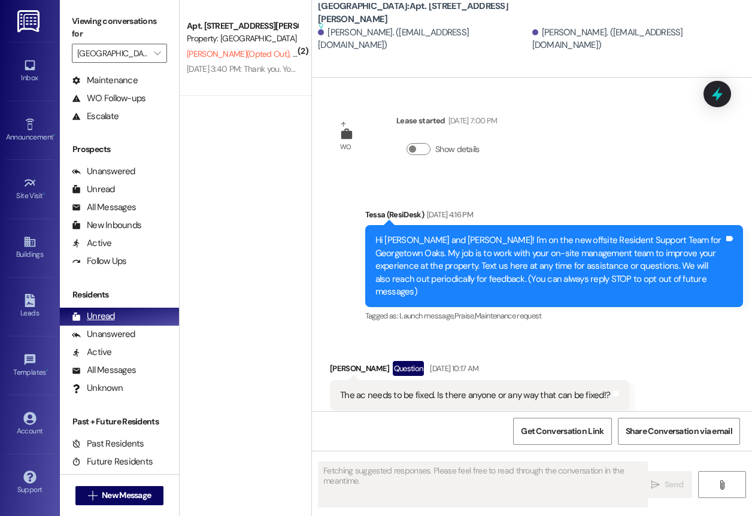
scroll to position [2933, 0]
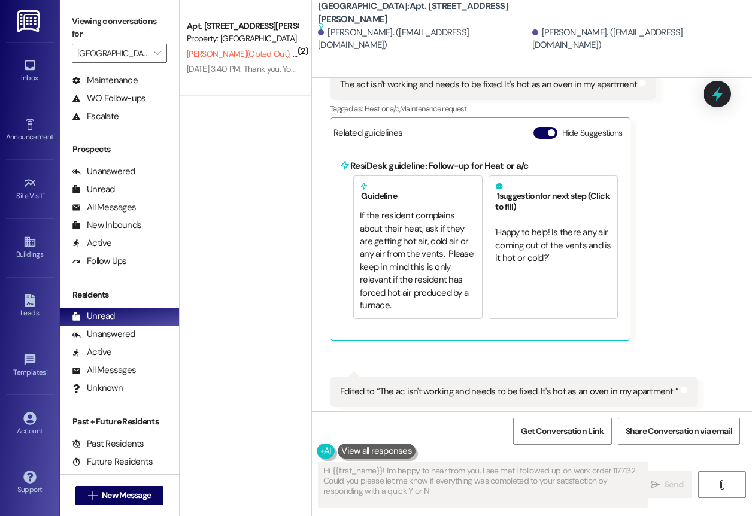
type textarea "Hi {{first_name}}! I'm happy to hear from you. I see that I followed up on work…"
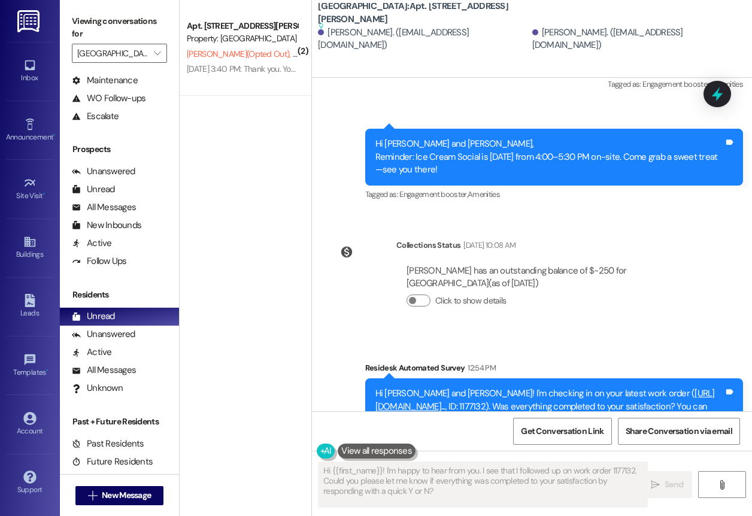
scroll to position [4213, 0]
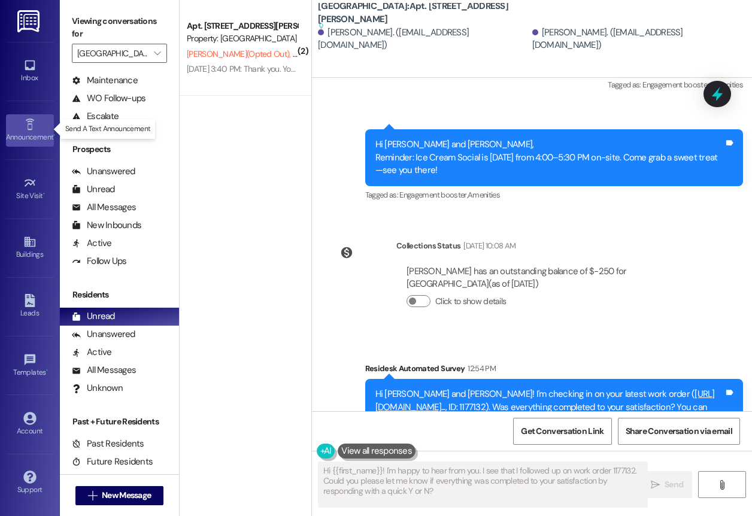
click at [46, 134] on div "Announcement •" at bounding box center [30, 137] width 60 height 12
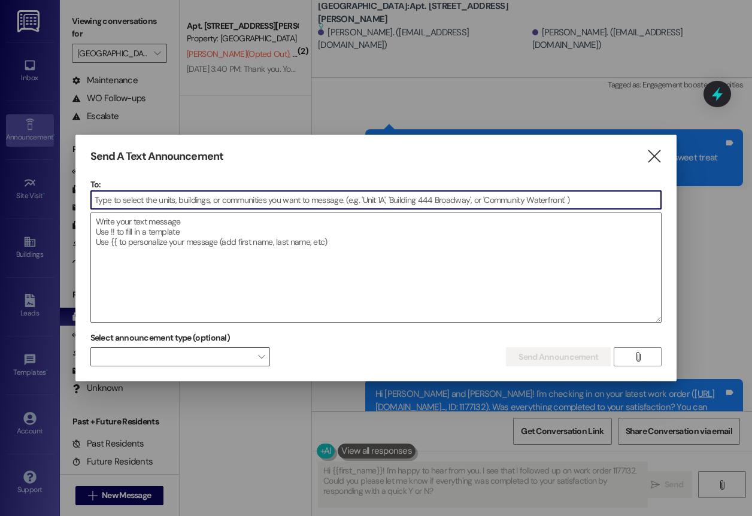
click at [46, 134] on div at bounding box center [376, 258] width 752 height 516
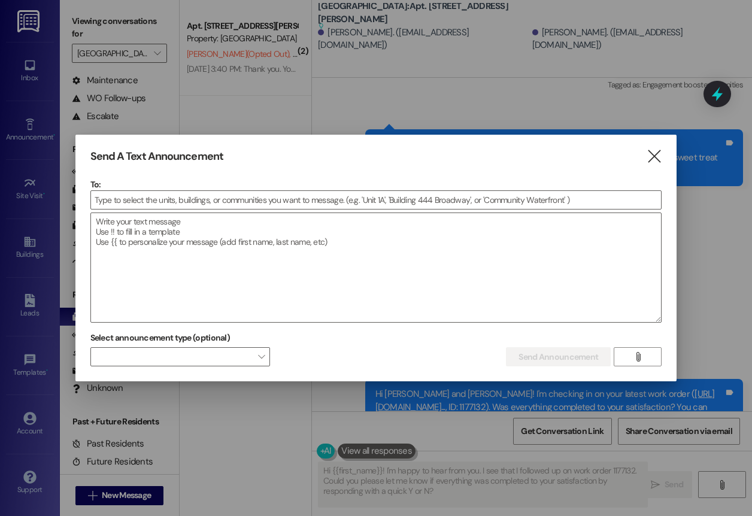
click at [20, 126] on div at bounding box center [376, 258] width 752 height 516
click at [656, 159] on icon "" at bounding box center [654, 156] width 16 height 13
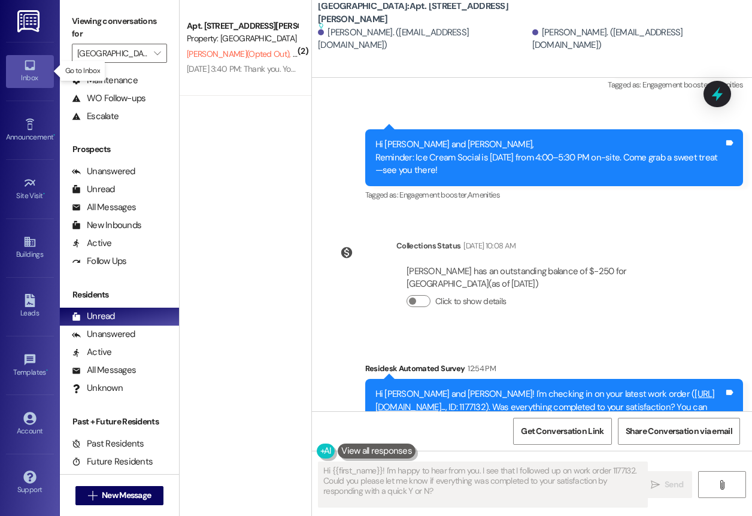
click at [29, 61] on icon at bounding box center [30, 65] width 10 height 10
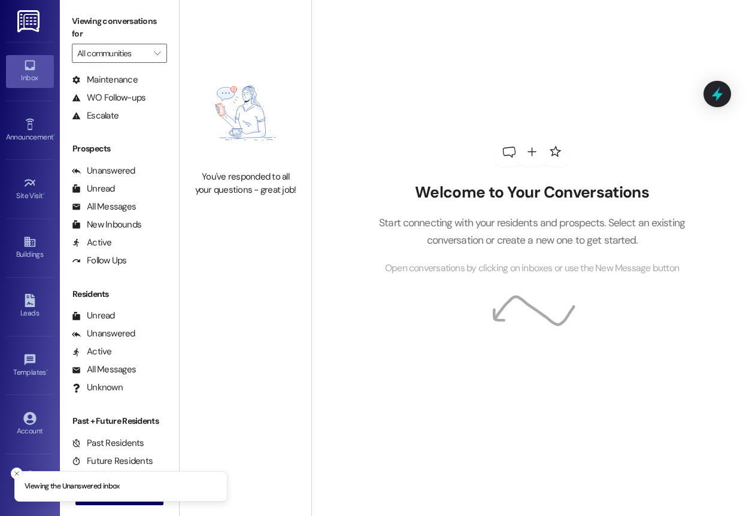
scroll to position [119, 0]
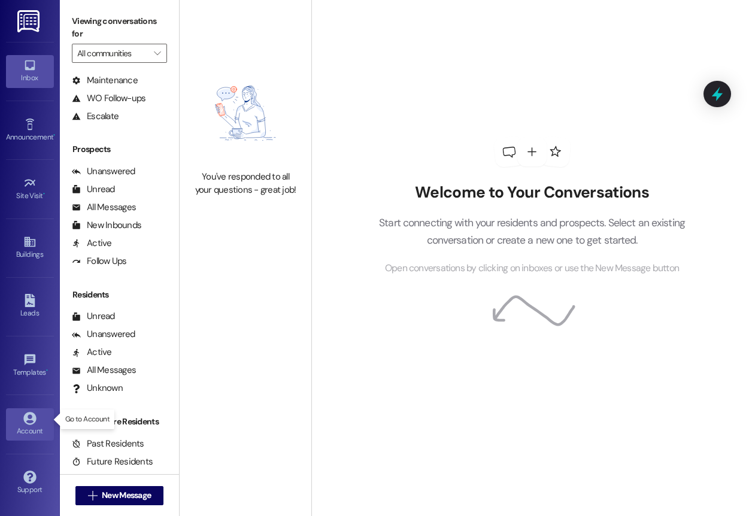
click at [27, 413] on icon at bounding box center [29, 418] width 13 height 13
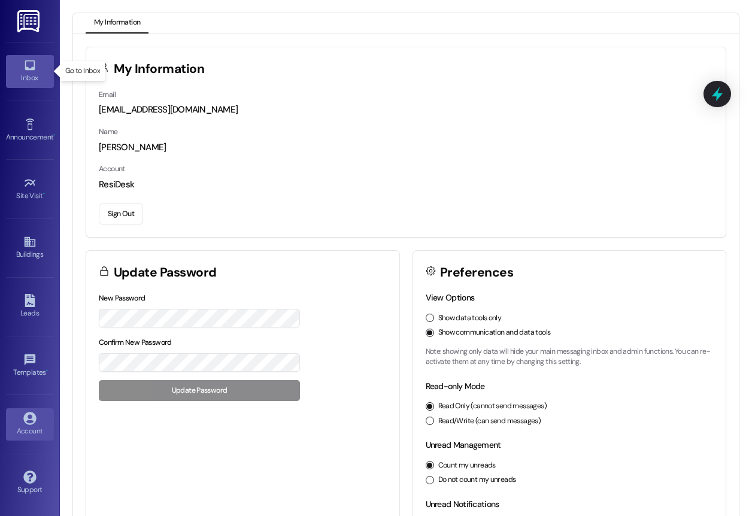
click at [37, 85] on link "Inbox" at bounding box center [30, 71] width 48 height 32
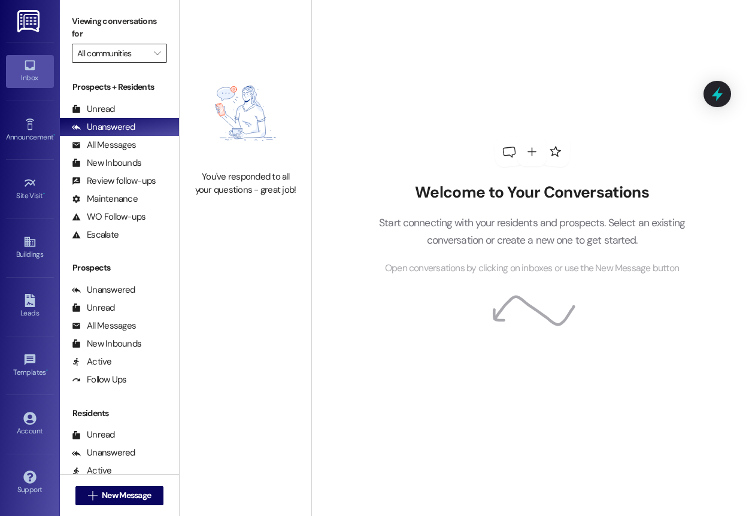
click at [118, 56] on input "All communities" at bounding box center [112, 53] width 71 height 19
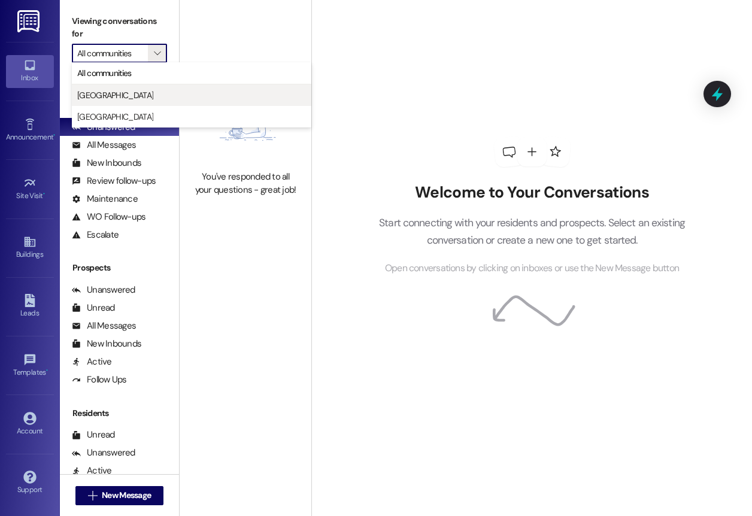
click at [123, 101] on button "[GEOGRAPHIC_DATA]" at bounding box center [192, 95] width 240 height 22
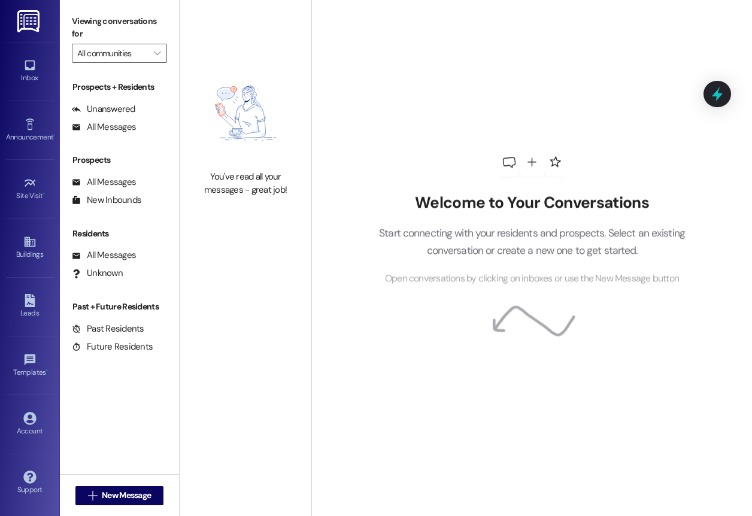
type input "[GEOGRAPHIC_DATA]"
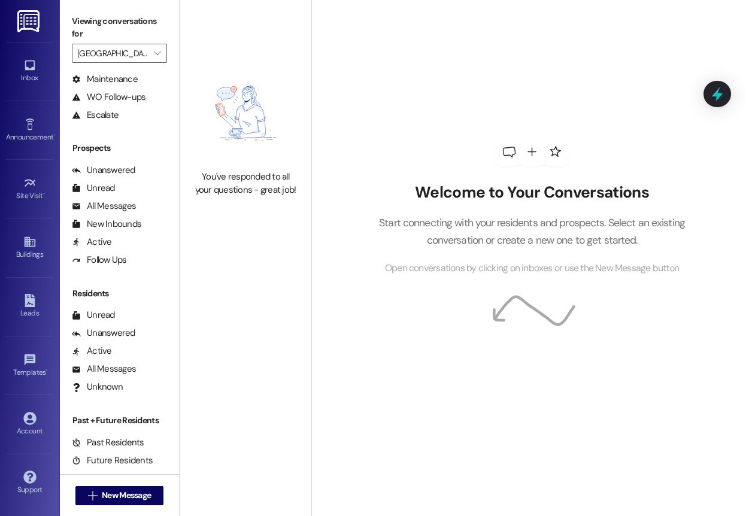
scroll to position [119, 0]
